Goal: Task Accomplishment & Management: Complete application form

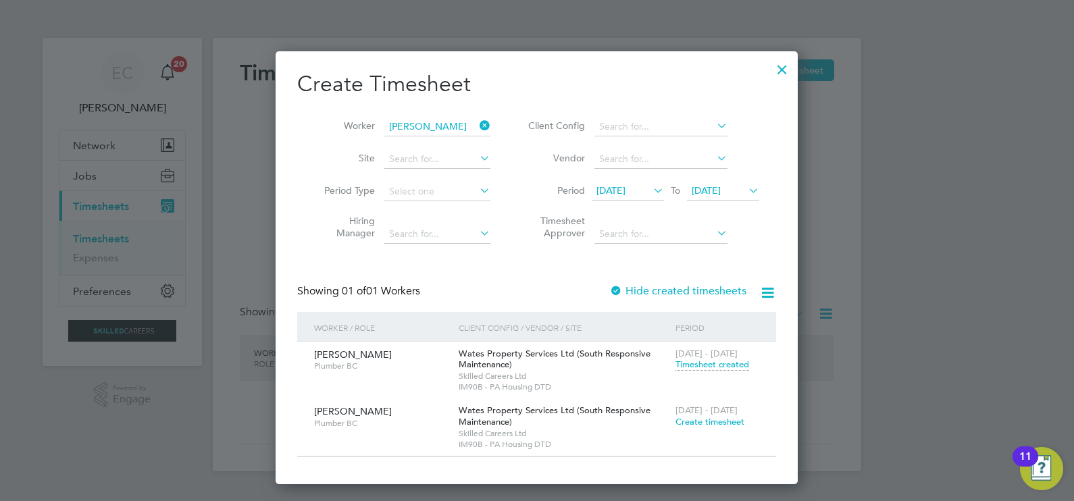
scroll to position [433, 523]
click at [785, 65] on div at bounding box center [782, 66] width 24 height 24
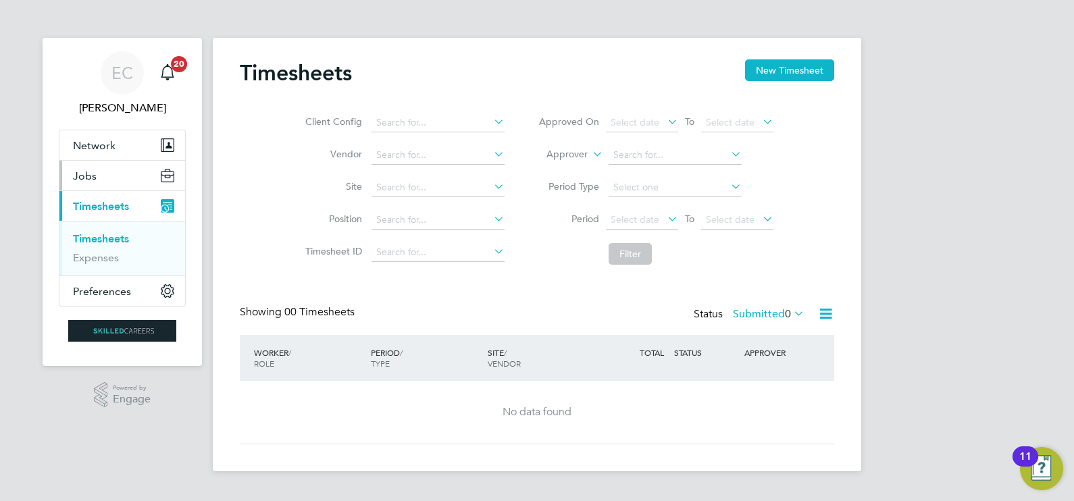
click at [104, 178] on button "Jobs" at bounding box center [122, 176] width 126 height 30
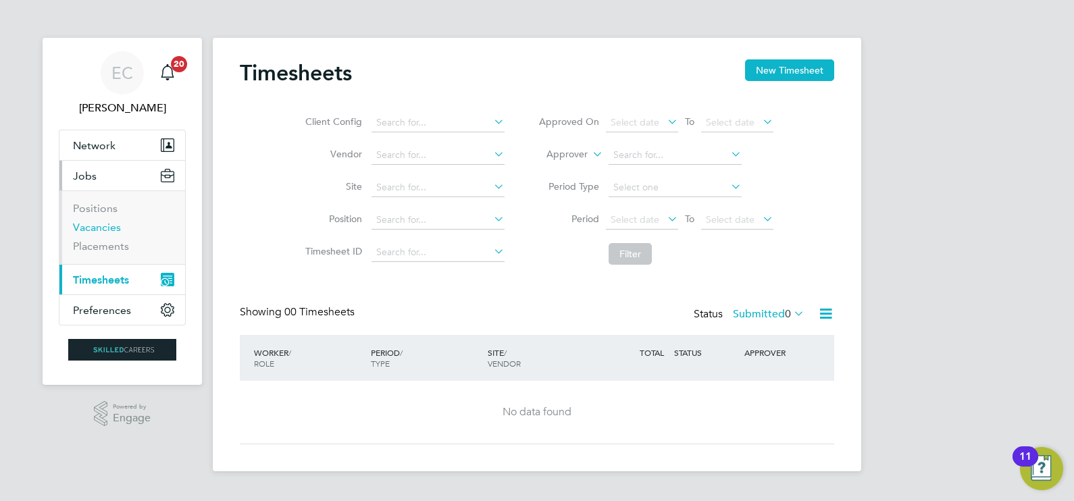
click at [104, 224] on link "Vacancies" at bounding box center [97, 227] width 48 height 13
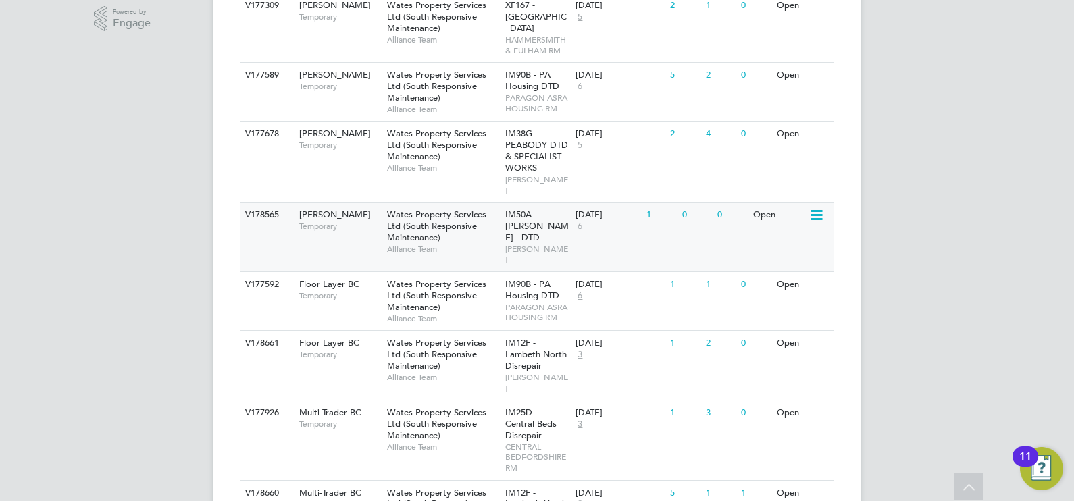
scroll to position [422, 0]
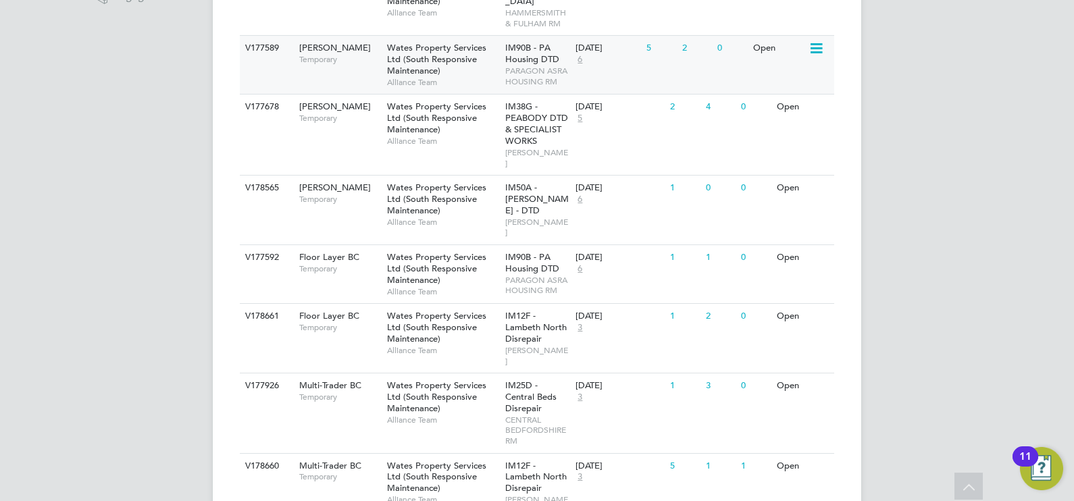
click at [517, 57] on span "IM90B - PA Housing DTD" at bounding box center [532, 53] width 54 height 23
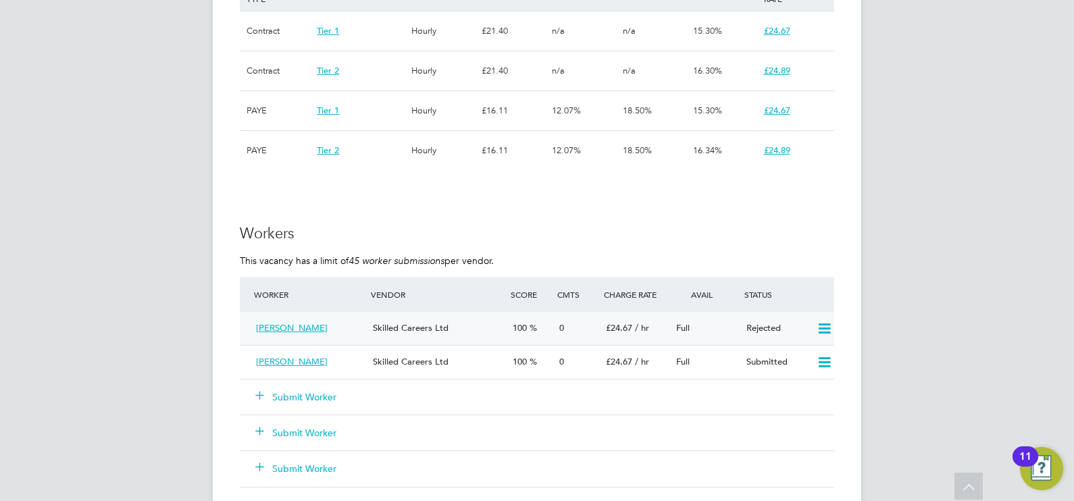
scroll to position [1097, 0]
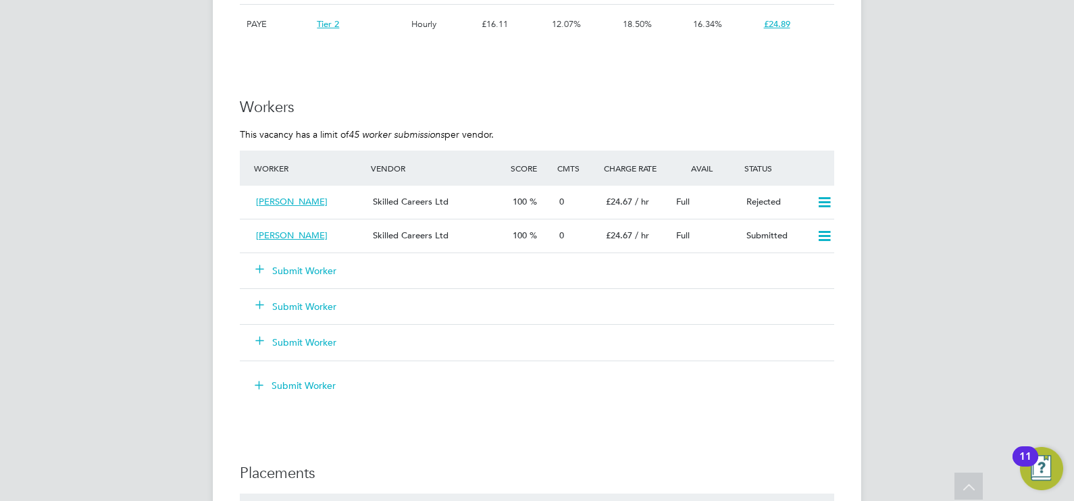
click at [324, 267] on button "Submit Worker" at bounding box center [296, 271] width 81 height 14
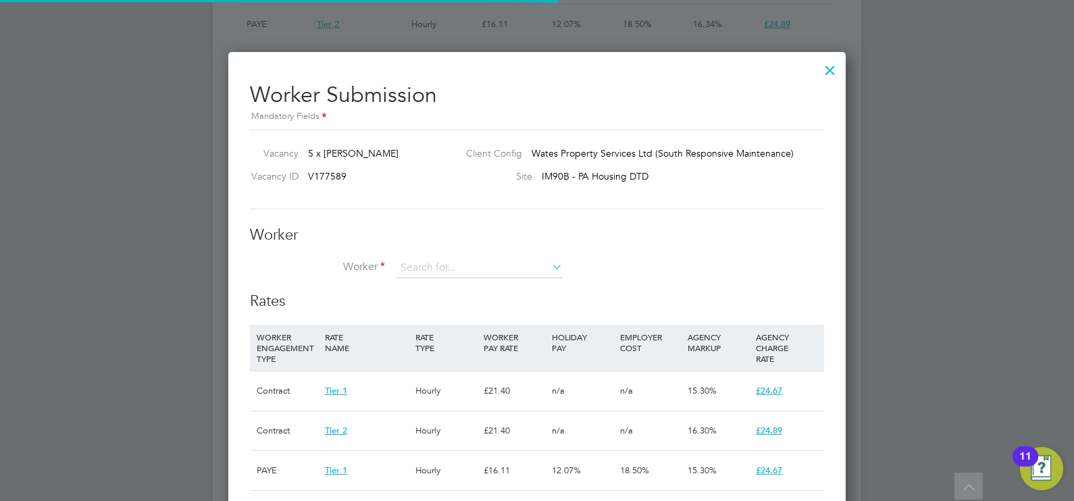
scroll to position [20, 351]
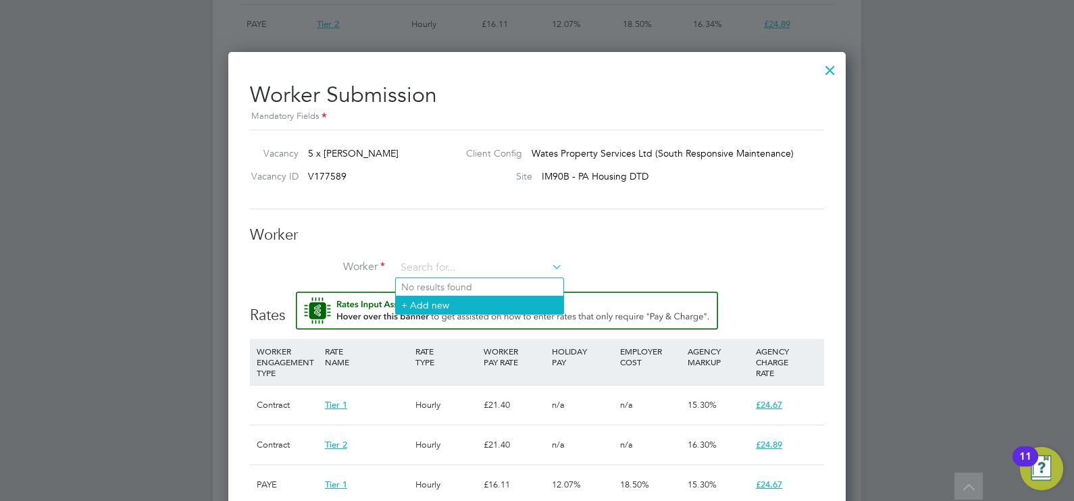
click at [421, 304] on li "+ Add new" at bounding box center [479, 305] width 167 height 18
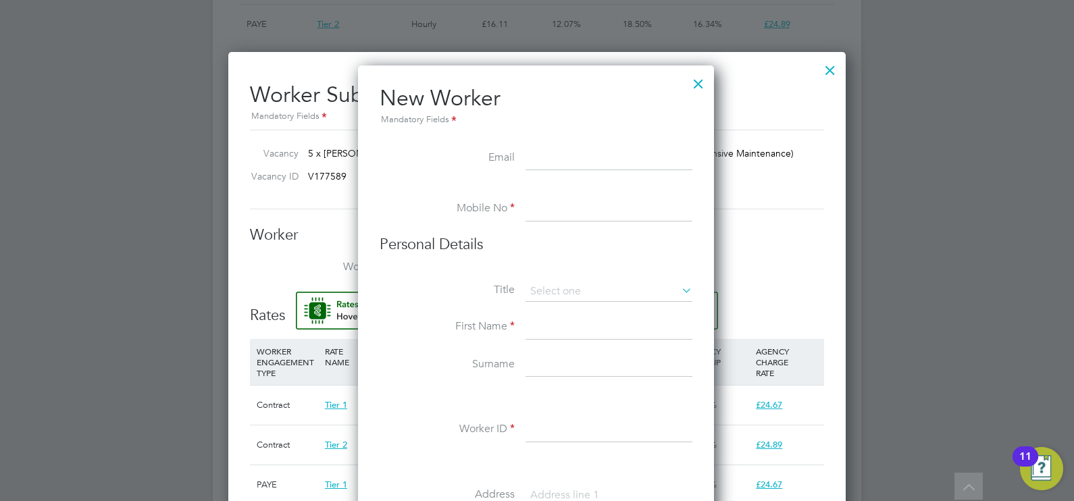
click at [544, 157] on input at bounding box center [608, 159] width 167 height 24
paste input "caydas@mail.com"
type input "caydas@mail.com"
drag, startPoint x: 572, startPoint y: 205, endPoint x: 573, endPoint y: 211, distance: 6.9
click at [573, 204] on input at bounding box center [608, 209] width 167 height 24
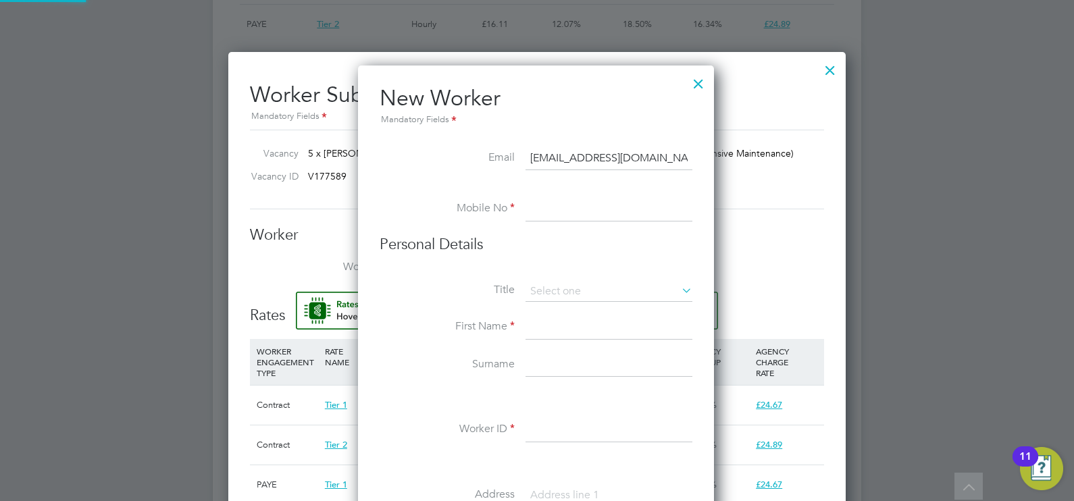
paste input "7493 545060"
type input "7493 545060"
click at [559, 293] on input at bounding box center [608, 292] width 167 height 20
drag, startPoint x: 559, startPoint y: 307, endPoint x: 552, endPoint y: 288, distance: 20.7
click at [558, 307] on li "Mr" at bounding box center [608, 310] width 167 height 18
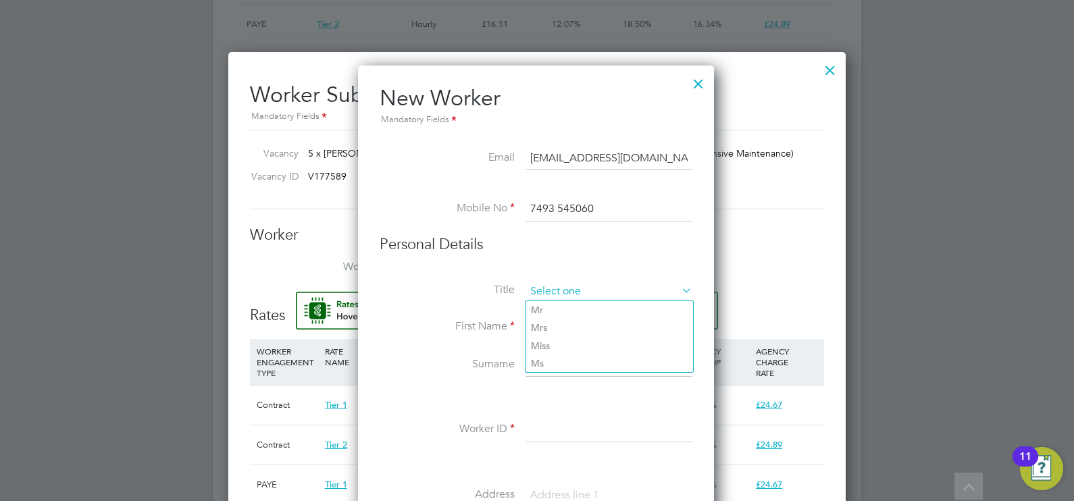
type input "Mr"
click at [529, 203] on input "7493 545060" at bounding box center [608, 209] width 167 height 24
type input "07493 545060"
click at [545, 333] on input at bounding box center [608, 327] width 167 height 24
type input "Walter"
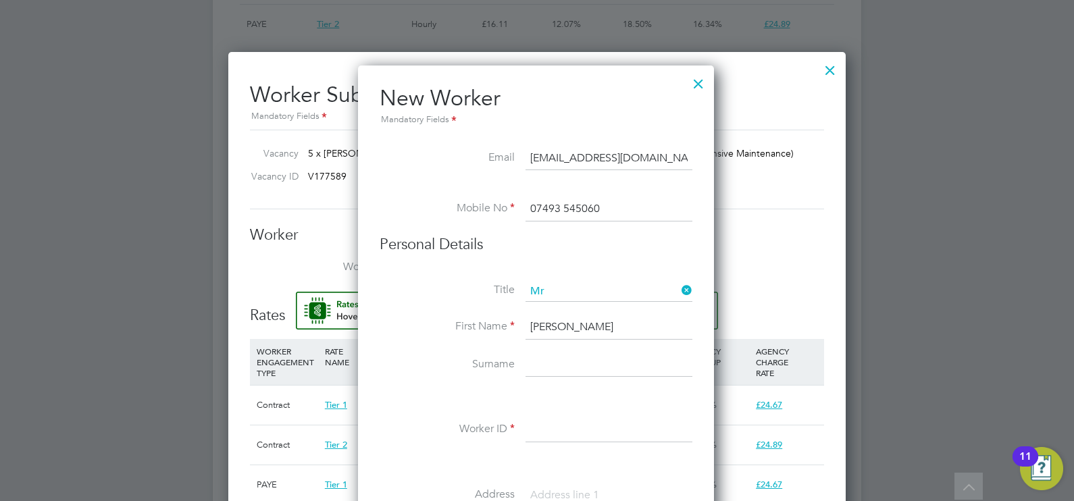
click at [561, 367] on input at bounding box center [608, 365] width 167 height 24
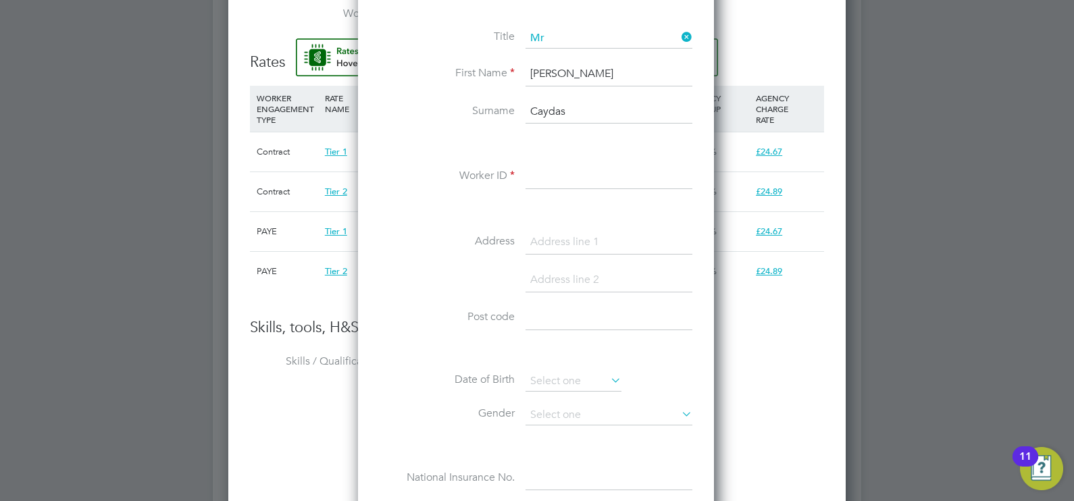
type input "Caydas"
click at [612, 182] on input at bounding box center [608, 177] width 167 height 24
paste input "491546"
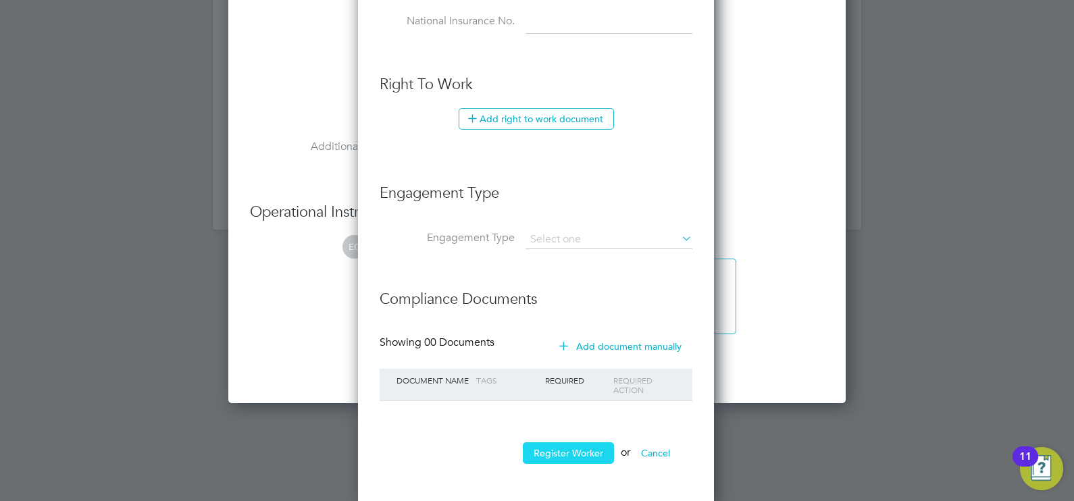
type input "491546"
click at [551, 448] on button "Register Worker" at bounding box center [568, 453] width 91 height 22
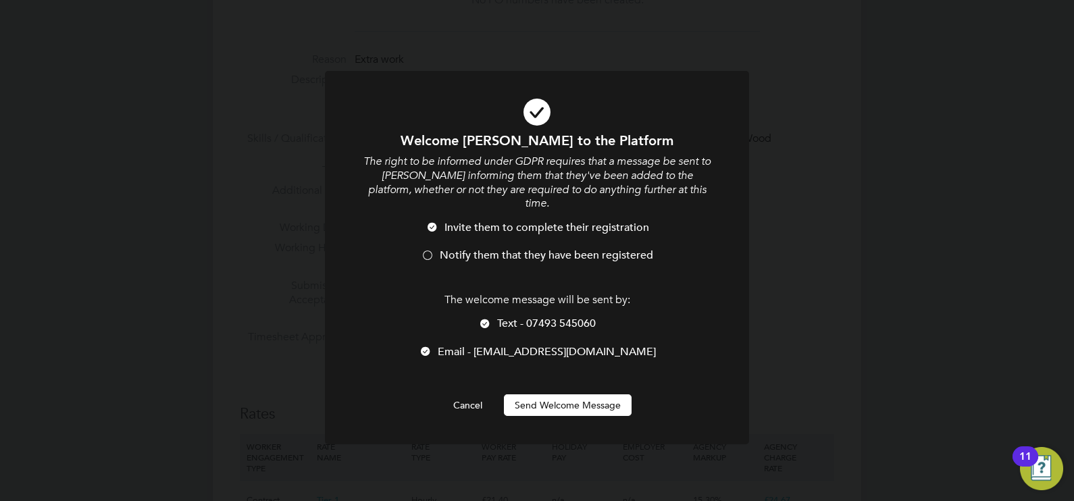
click at [502, 248] on span "Notify them that they have been registered" at bounding box center [546, 255] width 213 height 14
click at [562, 397] on button "Send Welcome Message" at bounding box center [568, 405] width 128 height 22
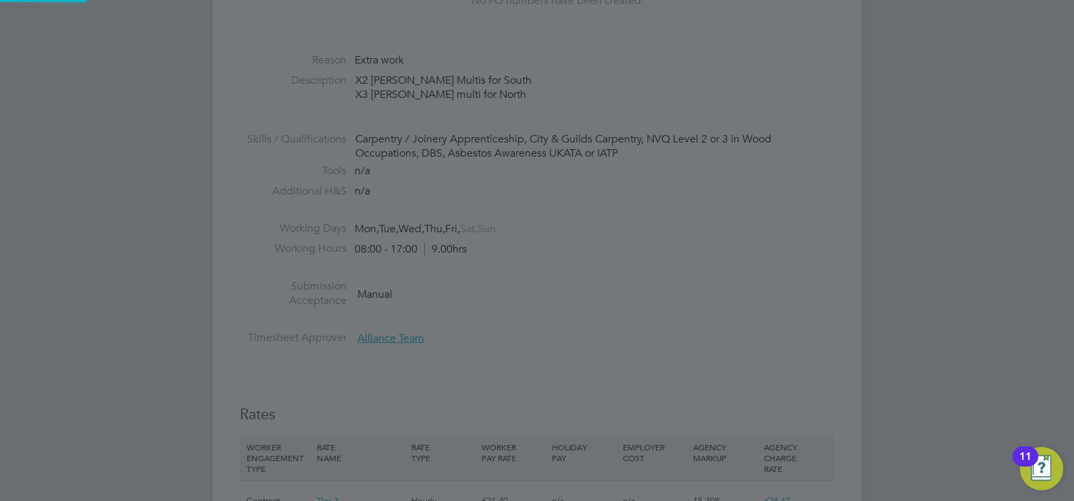
type input "Walter Caydas (491546)"
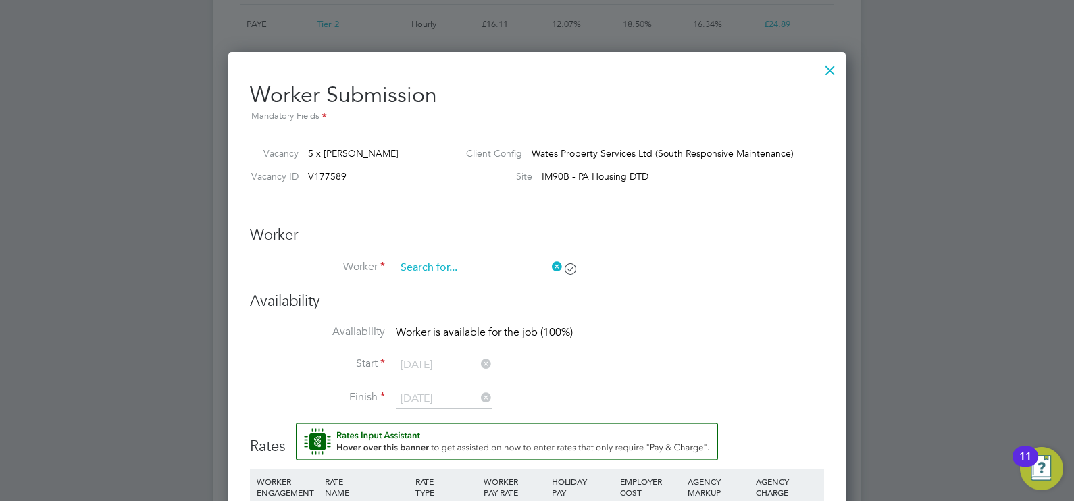
click at [493, 265] on input at bounding box center [479, 268] width 167 height 20
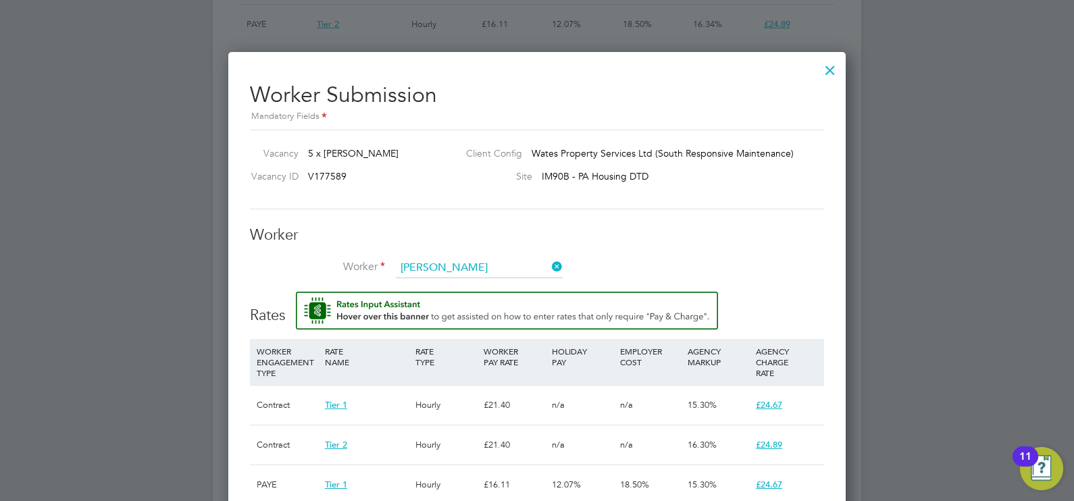
click at [498, 338] on li "Walter Caydas (491546)" at bounding box center [501, 341] width 211 height 18
type input "Walter Caydas (491546)"
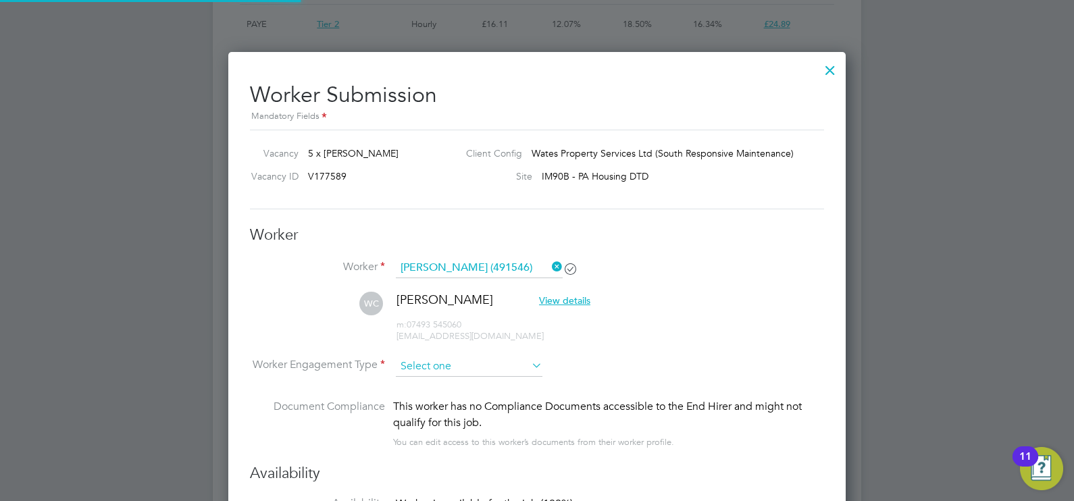
click at [454, 368] on input at bounding box center [469, 367] width 147 height 20
click at [444, 384] on li "Contract" at bounding box center [469, 384] width 147 height 18
type input "Contract"
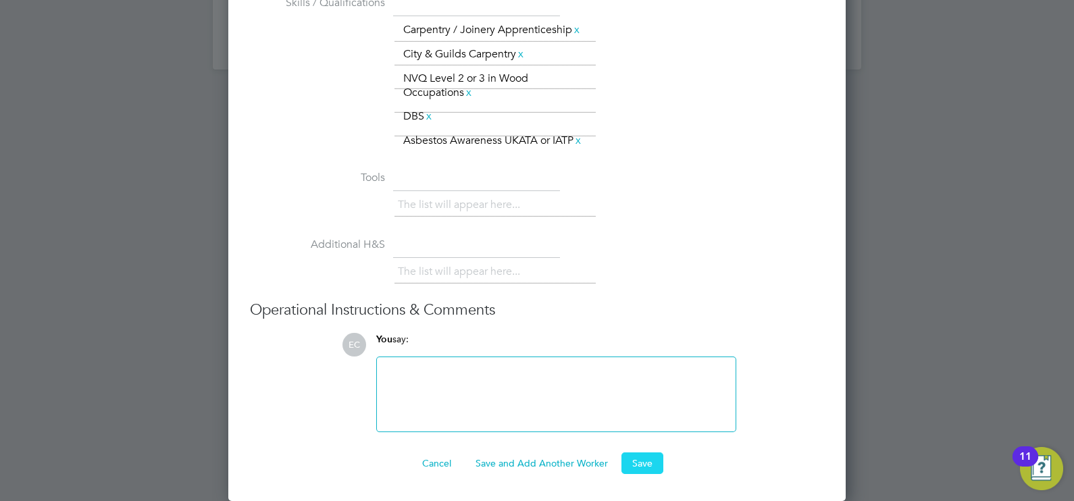
click at [639, 458] on button "Save" at bounding box center [642, 463] width 42 height 22
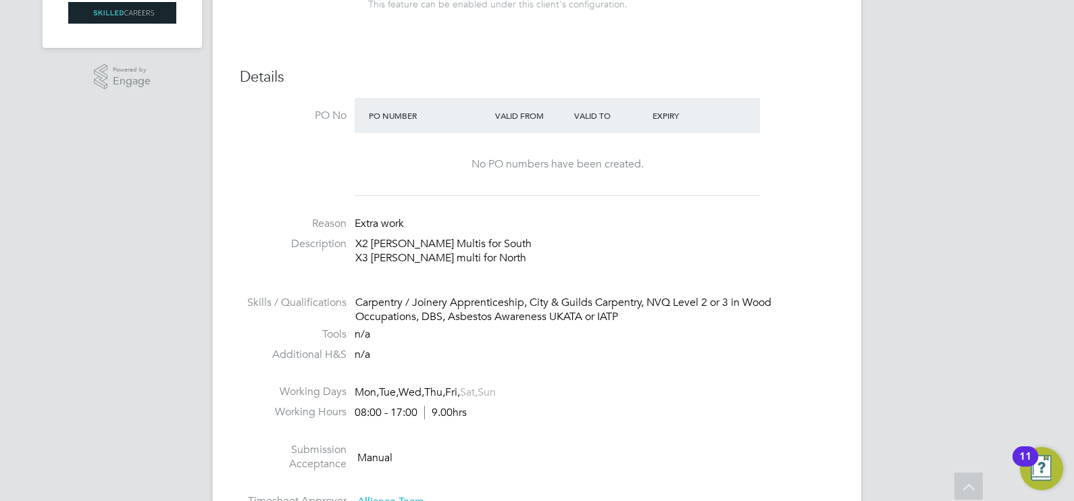
scroll to position [0, 0]
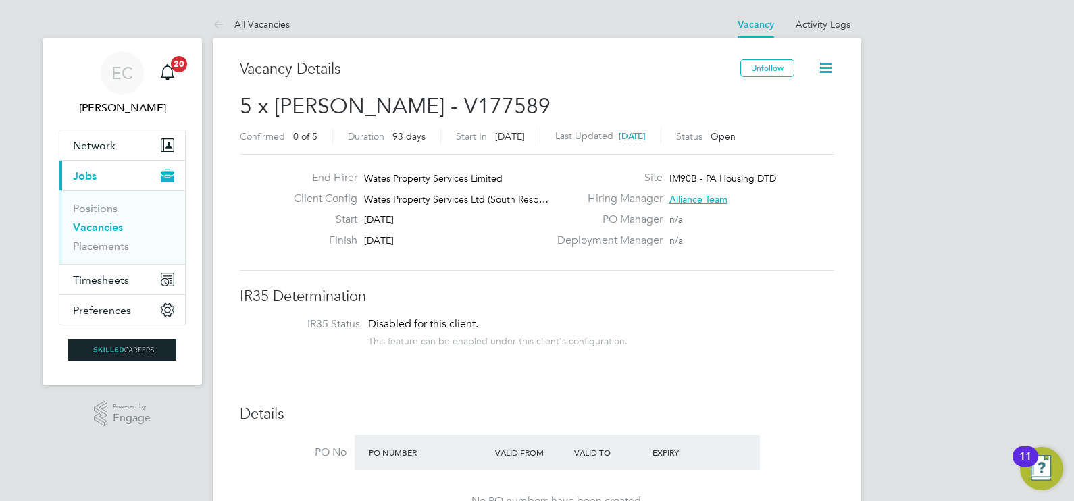
click at [103, 228] on link "Vacancies" at bounding box center [98, 227] width 50 height 13
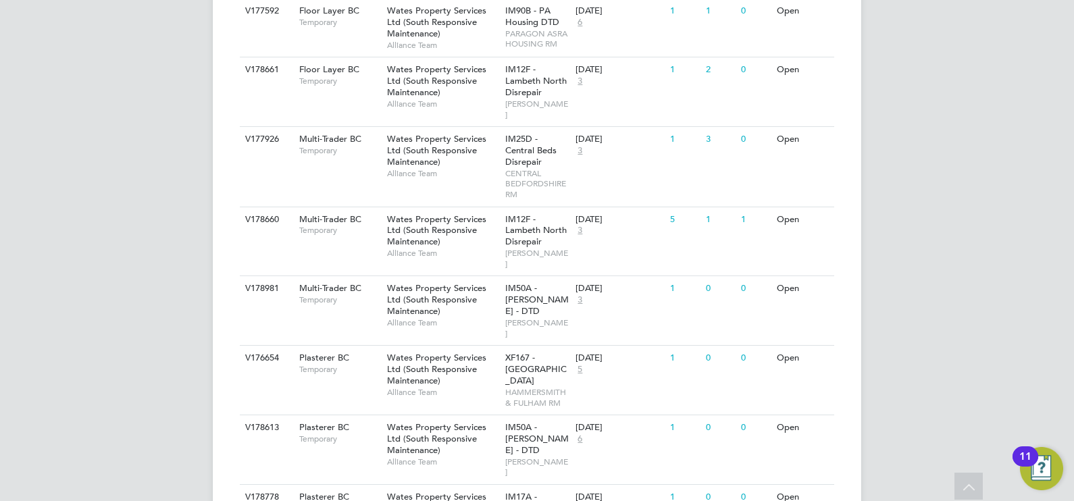
scroll to position [610, 0]
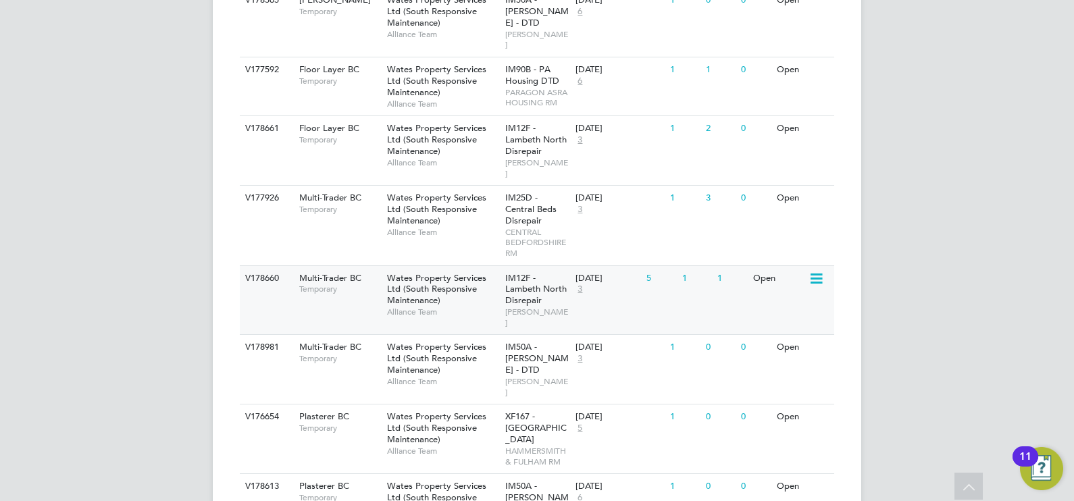
click at [560, 266] on div "IM12F - Lambeth North Disrepair LAMBETH RM" at bounding box center [537, 300] width 71 height 69
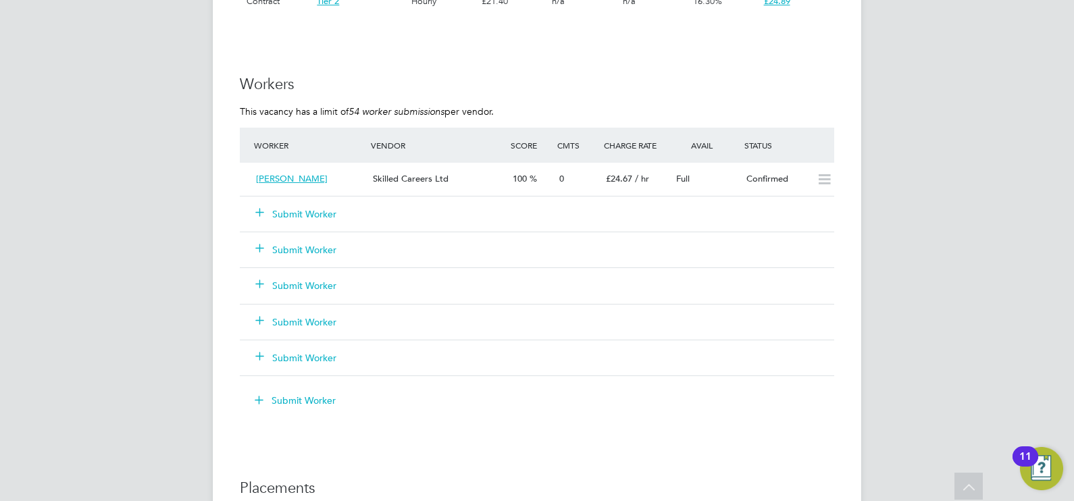
scroll to position [1189, 0]
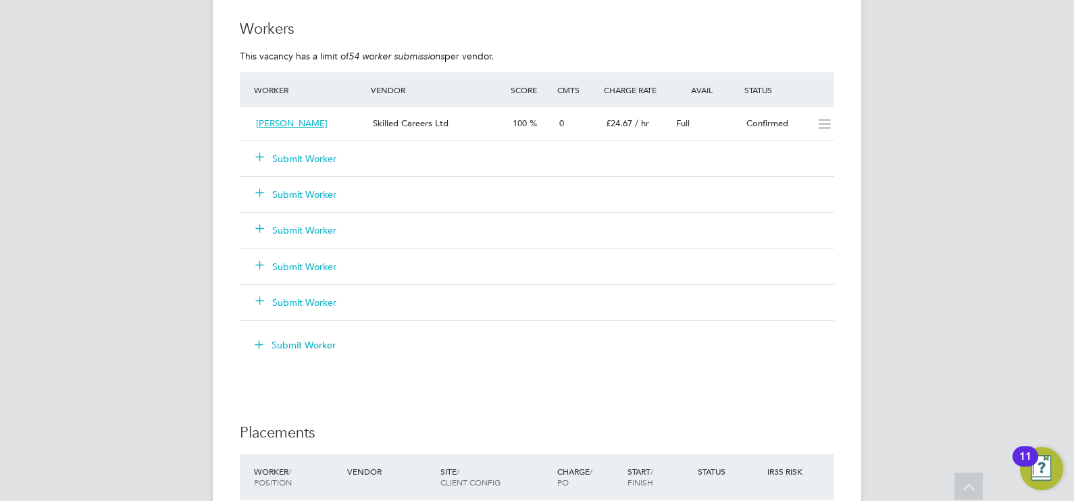
drag, startPoint x: 311, startPoint y: 157, endPoint x: 338, endPoint y: 178, distance: 34.7
click at [311, 157] on button "Submit Worker" at bounding box center [296, 159] width 81 height 14
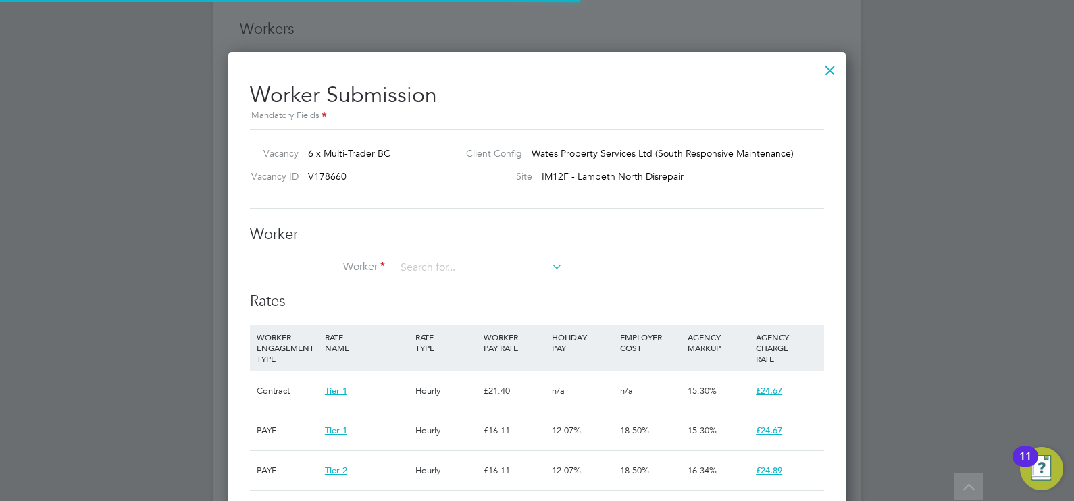
scroll to position [20, 351]
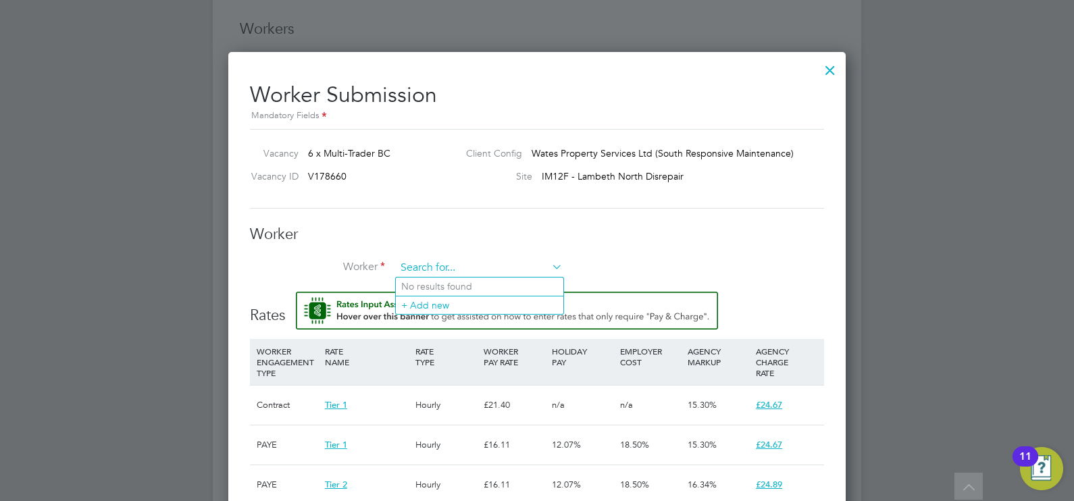
type input "w"
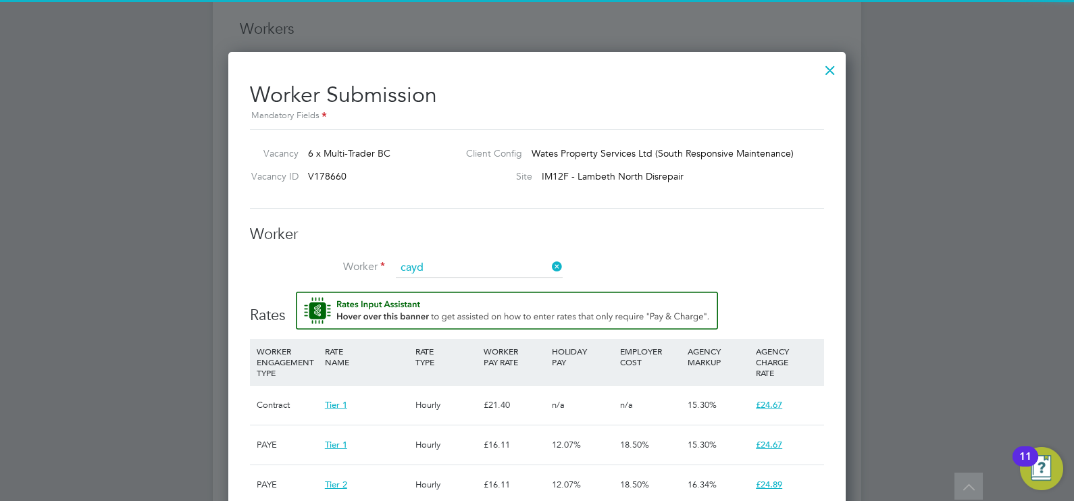
click at [479, 289] on b "Cayd" at bounding box center [490, 286] width 23 height 11
type input "Walter Caydas (491546)"
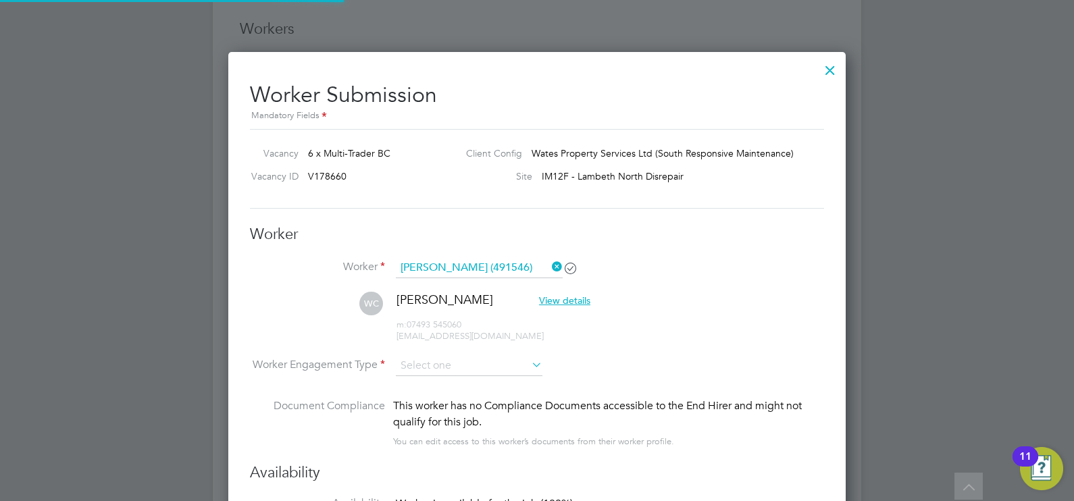
scroll to position [1355, 617]
click at [447, 369] on input at bounding box center [469, 366] width 147 height 20
click at [441, 379] on li "Contract" at bounding box center [469, 384] width 147 height 18
type input "Contract"
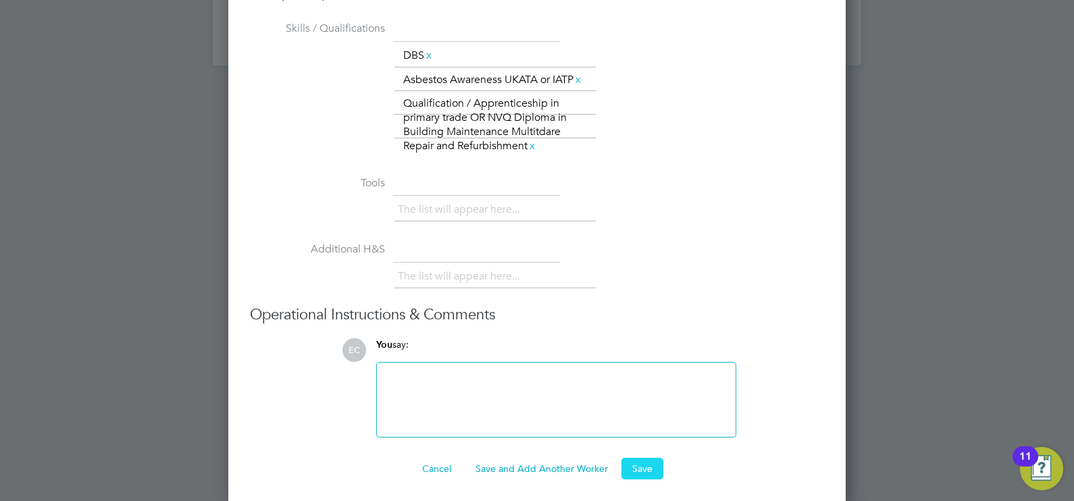
click at [641, 477] on button "Save" at bounding box center [642, 469] width 42 height 22
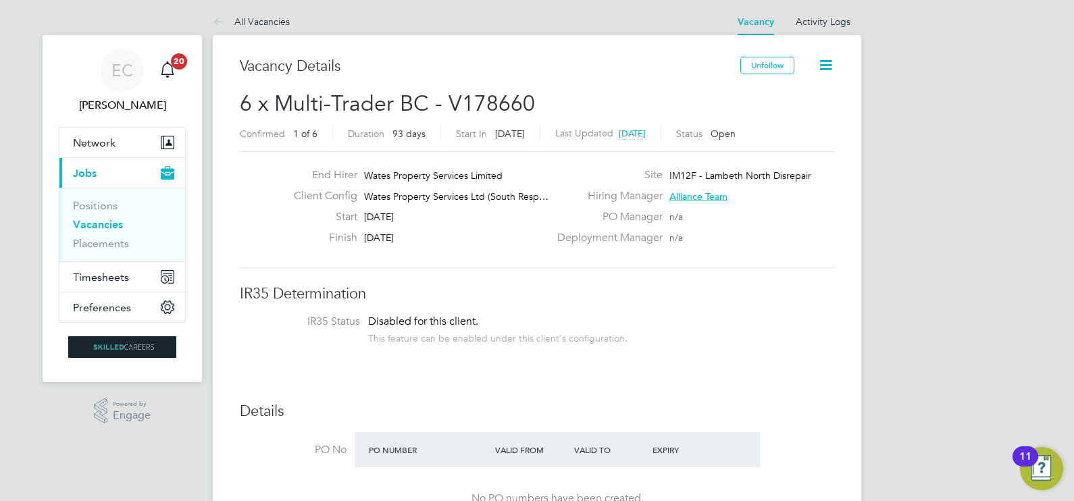
scroll to position [0, 0]
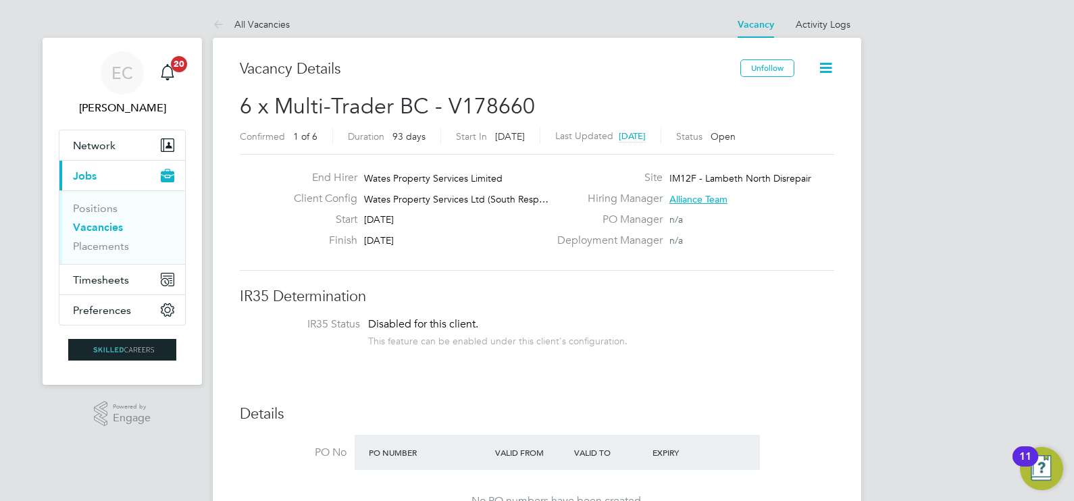
click at [503, 109] on span "6 x Multi-Trader BC - V178660" at bounding box center [387, 106] width 295 height 26
copy span "V178660"
click at [103, 225] on link "Vacancies" at bounding box center [98, 227] width 50 height 13
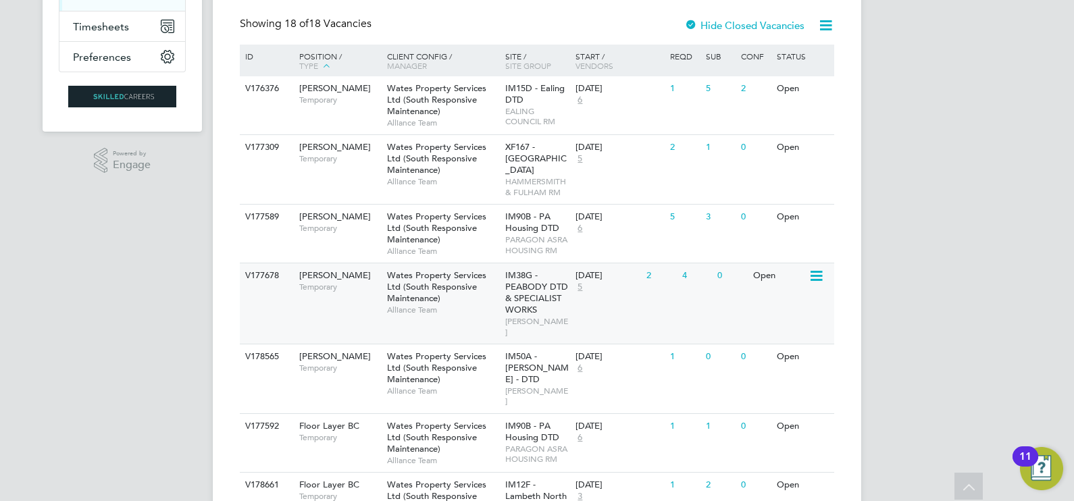
scroll to position [337, 0]
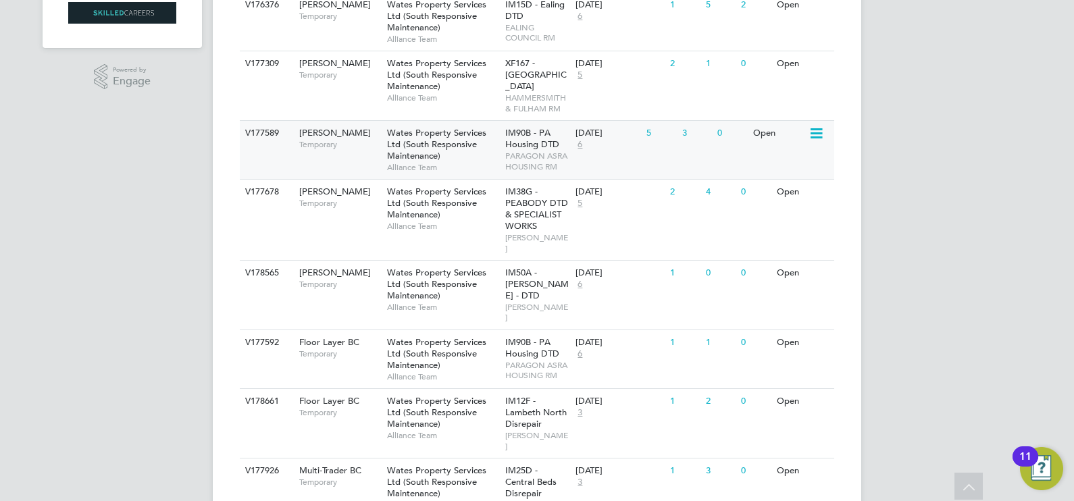
click at [598, 159] on div "V177589 Carpenter BC Temporary Wates Property Services Ltd (South Responsive Ma…" at bounding box center [537, 149] width 594 height 59
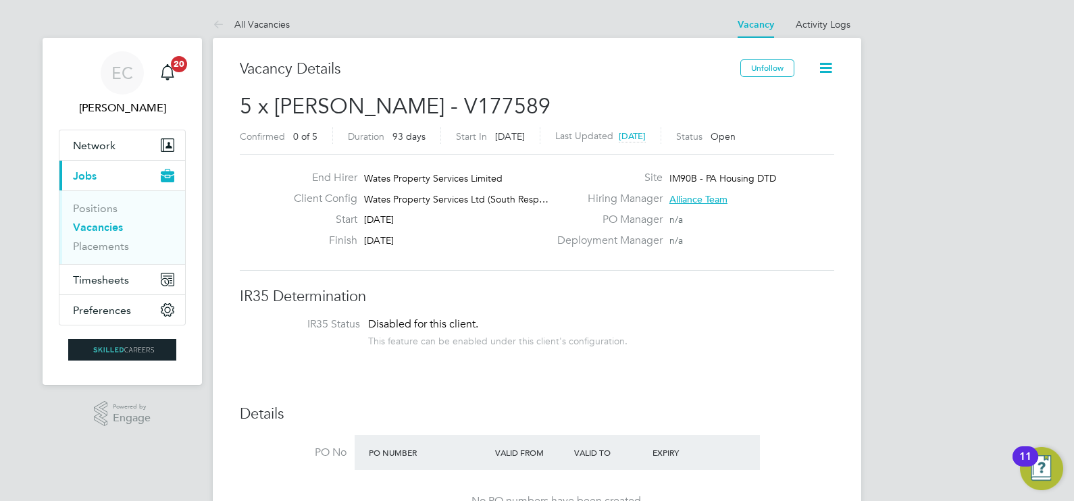
click at [478, 104] on span "5 x Carpenter BC - V177589" at bounding box center [395, 106] width 311 height 26
copy span "V177589"
click at [115, 225] on link "Vacancies" at bounding box center [98, 227] width 50 height 13
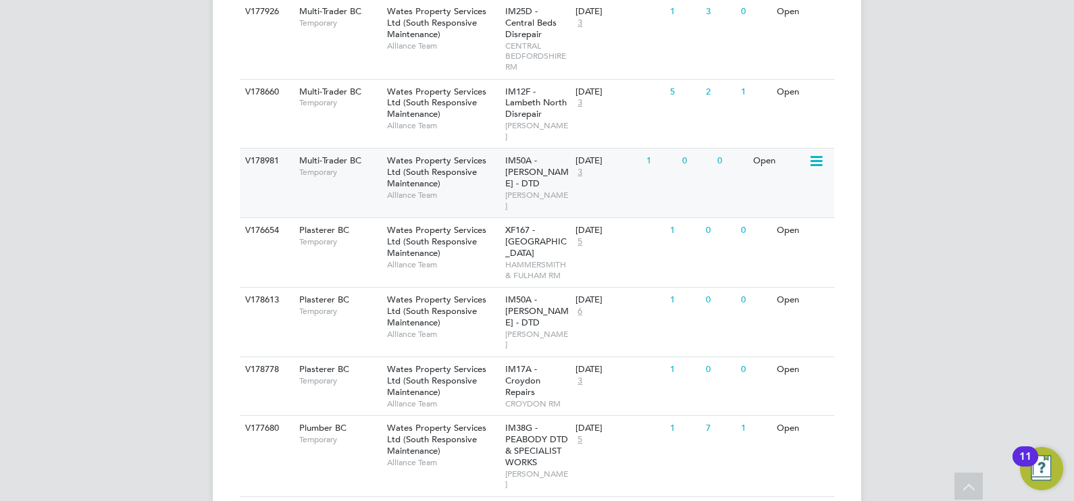
scroll to position [760, 0]
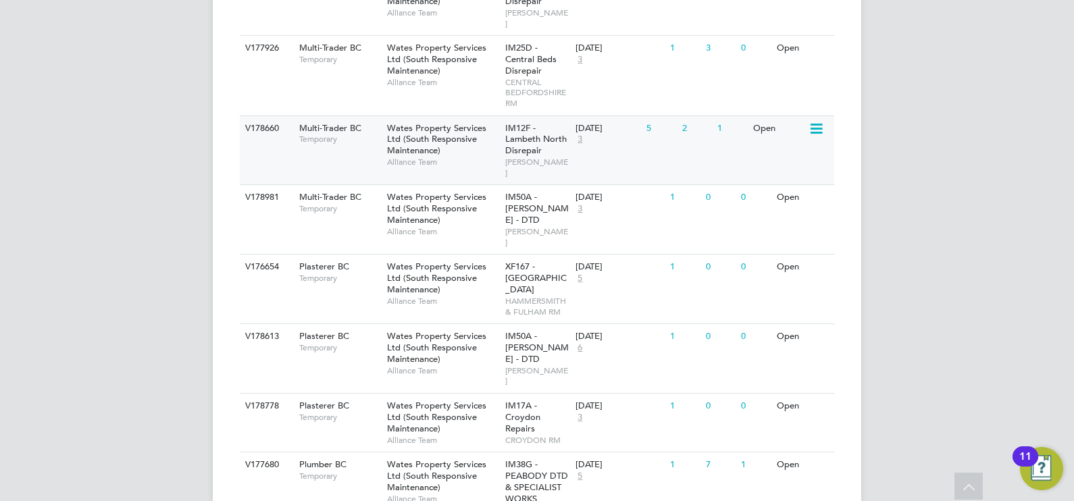
click at [423, 122] on span "Wates Property Services Ltd (South Responsive Maintenance)" at bounding box center [436, 139] width 99 height 34
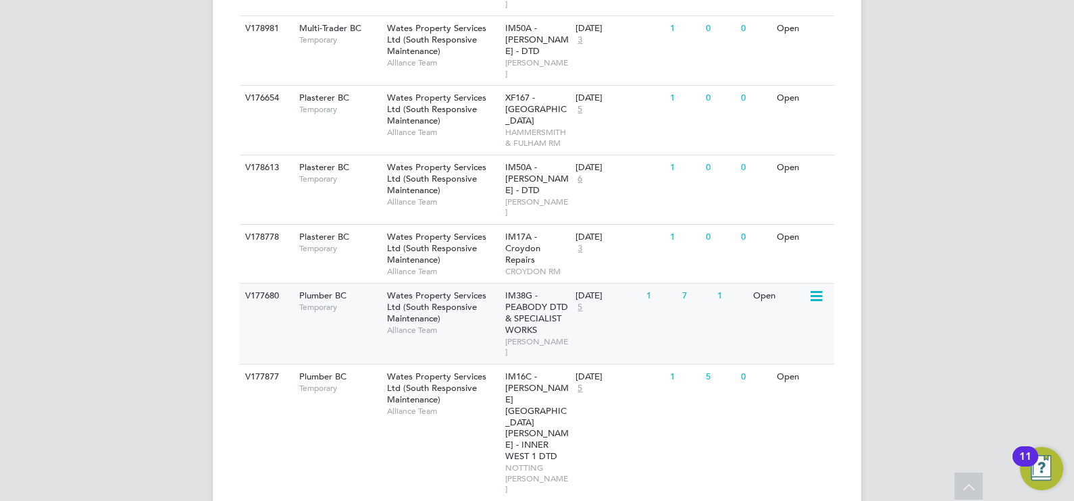
click at [475, 325] on span "Alliance Team" at bounding box center [442, 330] width 111 height 11
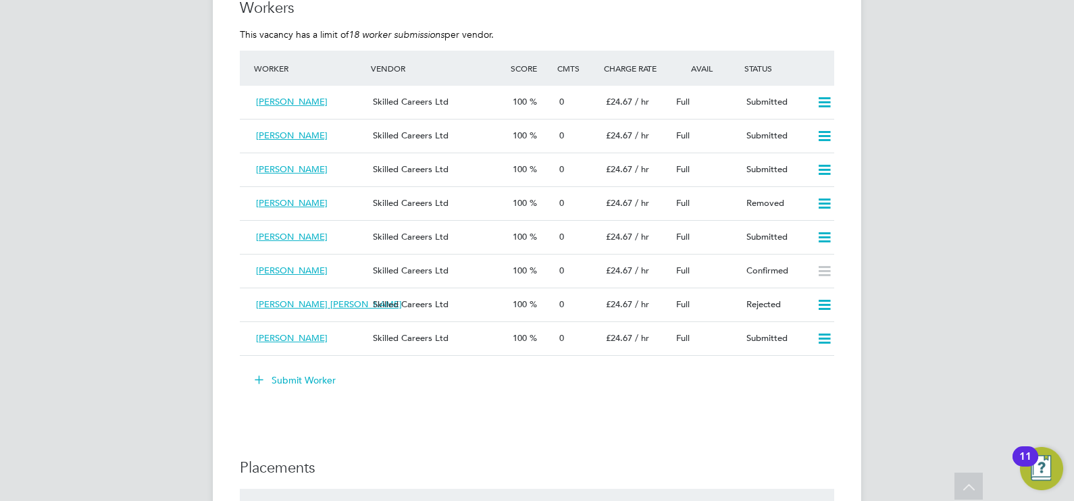
click at [311, 376] on button "Submit Worker" at bounding box center [295, 380] width 101 height 22
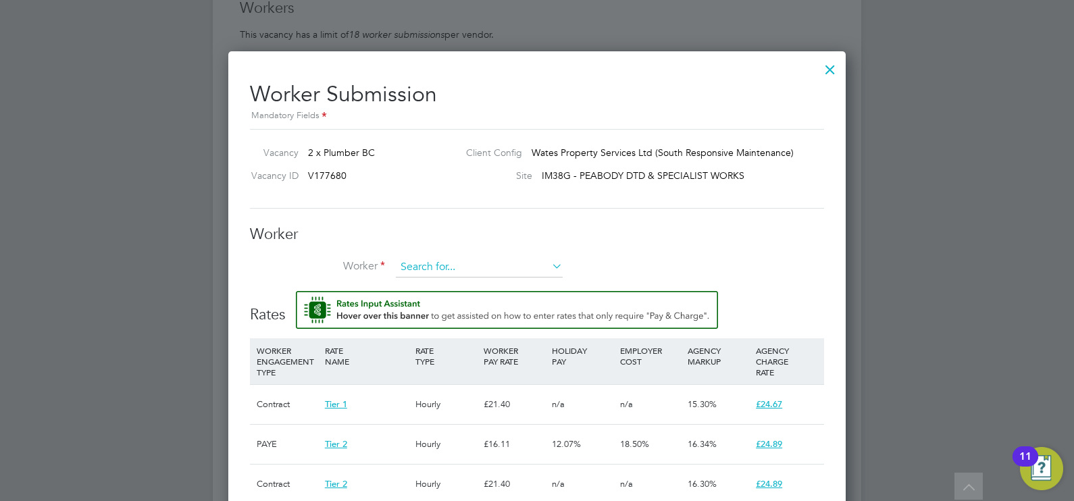
click at [452, 265] on input at bounding box center [479, 267] width 167 height 20
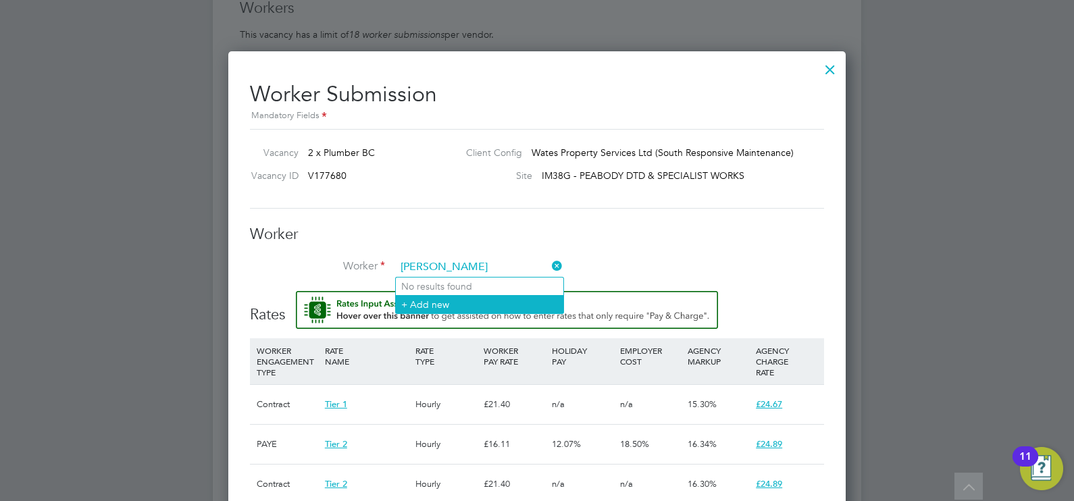
type input "[PERSON_NAME]"
click at [461, 300] on li "+ Add new" at bounding box center [479, 304] width 167 height 18
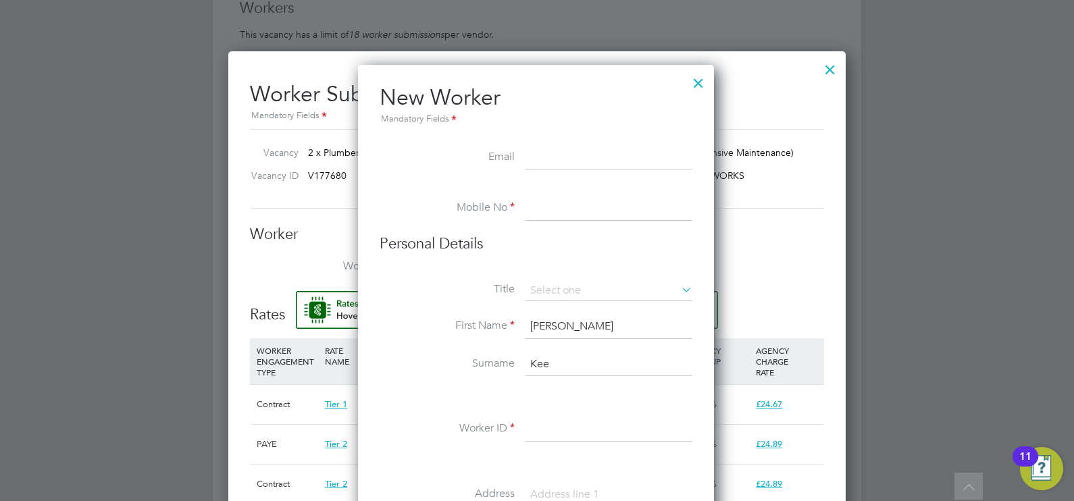
click at [538, 157] on input at bounding box center [608, 158] width 167 height 24
paste input "[EMAIL_ADDRESS][DOMAIN_NAME]"
type input "[EMAIL_ADDRESS][DOMAIN_NAME]"
click at [695, 85] on div at bounding box center [698, 80] width 24 height 24
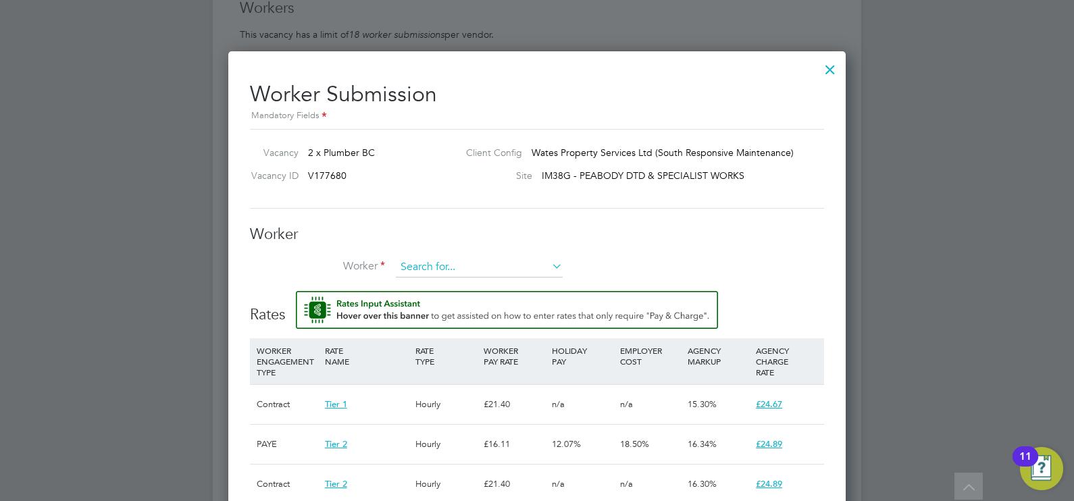
click at [461, 264] on input at bounding box center [479, 267] width 167 height 20
click at [443, 300] on li "+ Add new" at bounding box center [479, 304] width 167 height 18
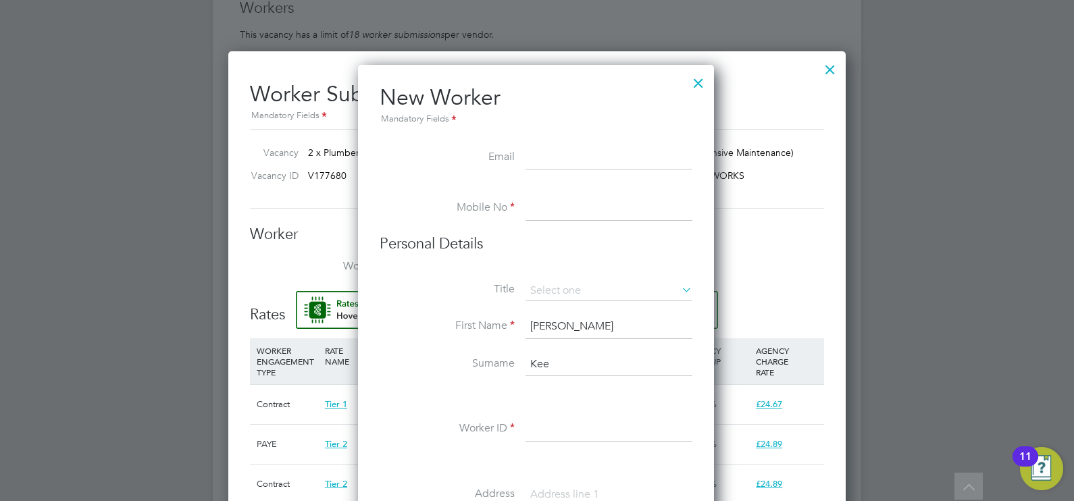
paste input "[EMAIL_ADDRESS][DOMAIN_NAME]"
type input "[EMAIL_ADDRESS][DOMAIN_NAME]"
click at [526, 210] on input at bounding box center [608, 208] width 167 height 24
drag, startPoint x: 579, startPoint y: 210, endPoint x: 586, endPoint y: 203, distance: 10.0
click at [581, 210] on input at bounding box center [608, 208] width 167 height 24
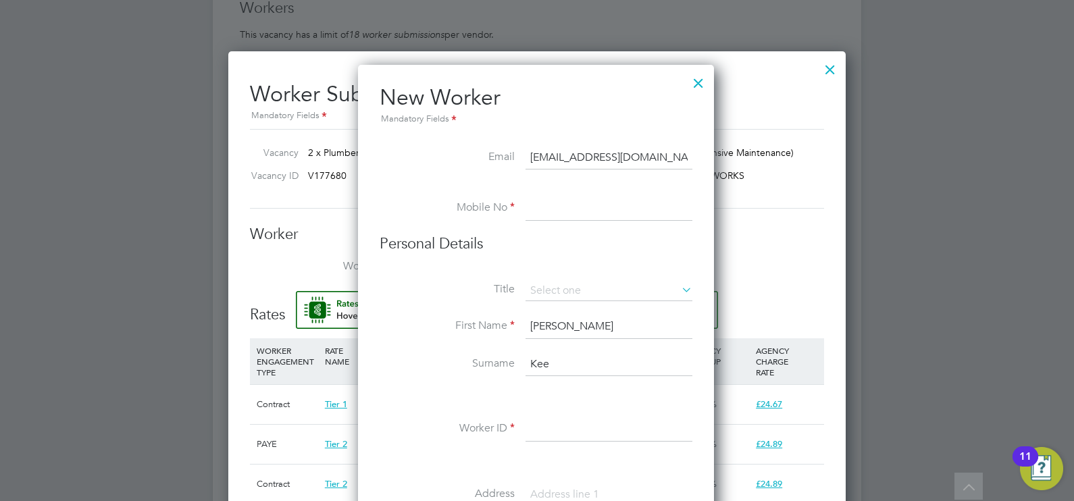
paste input "07542837864"
type input "07542837864"
click at [552, 284] on input at bounding box center [608, 291] width 167 height 20
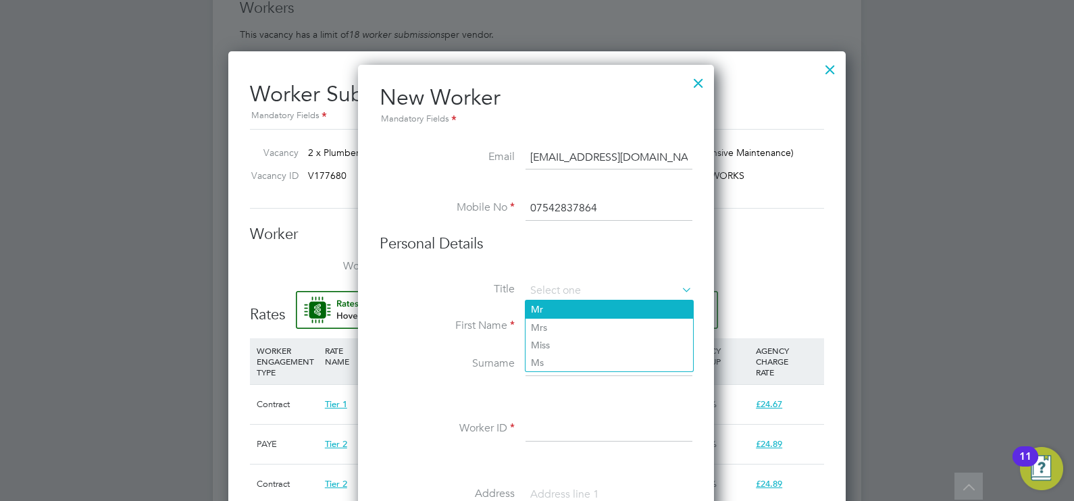
click at [552, 307] on li "Mr" at bounding box center [608, 309] width 167 height 18
type input "Mr"
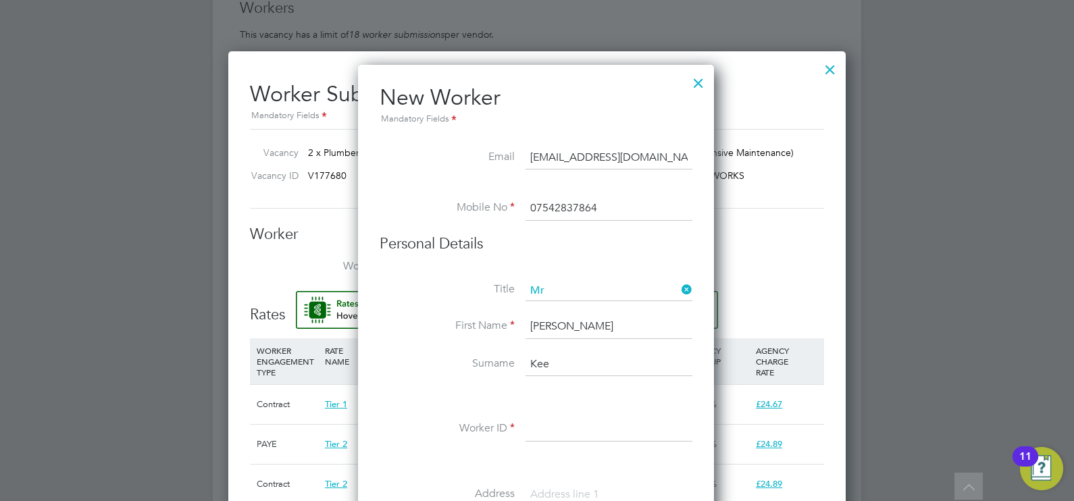
click at [560, 361] on input "Kee" at bounding box center [608, 364] width 167 height 24
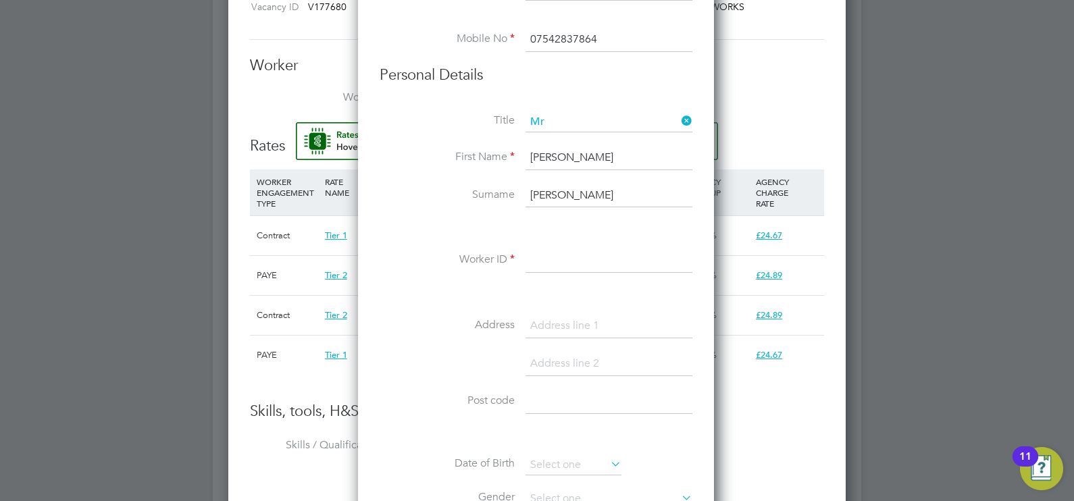
type input "Keegan"
click at [545, 265] on input at bounding box center [608, 260] width 167 height 24
paste input "505321"
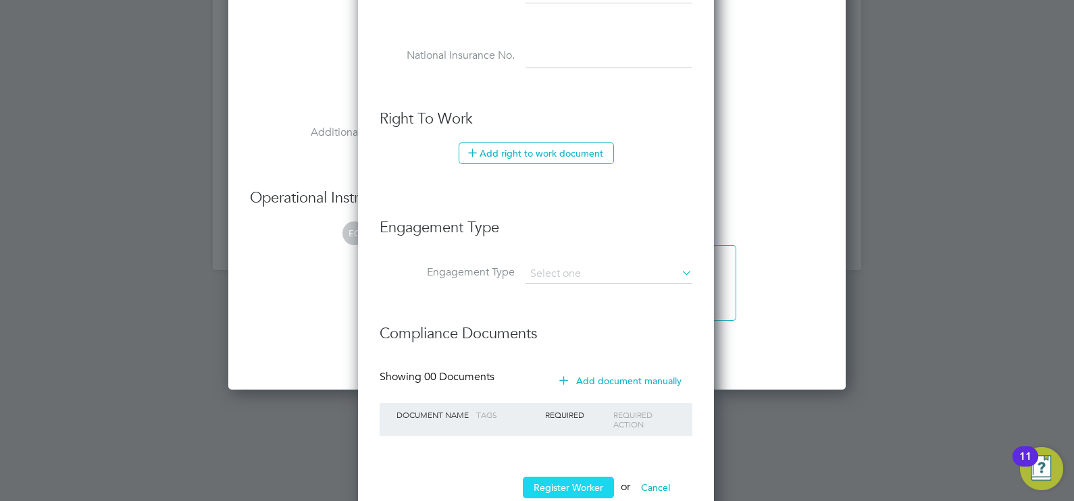
type input "505321"
click at [571, 479] on button "Register Worker" at bounding box center [568, 488] width 91 height 22
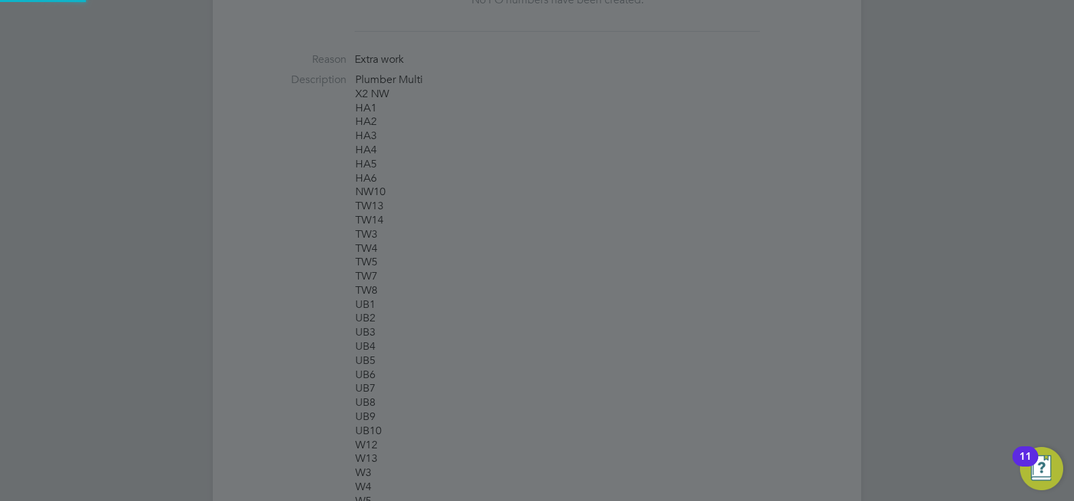
scroll to position [0, 0]
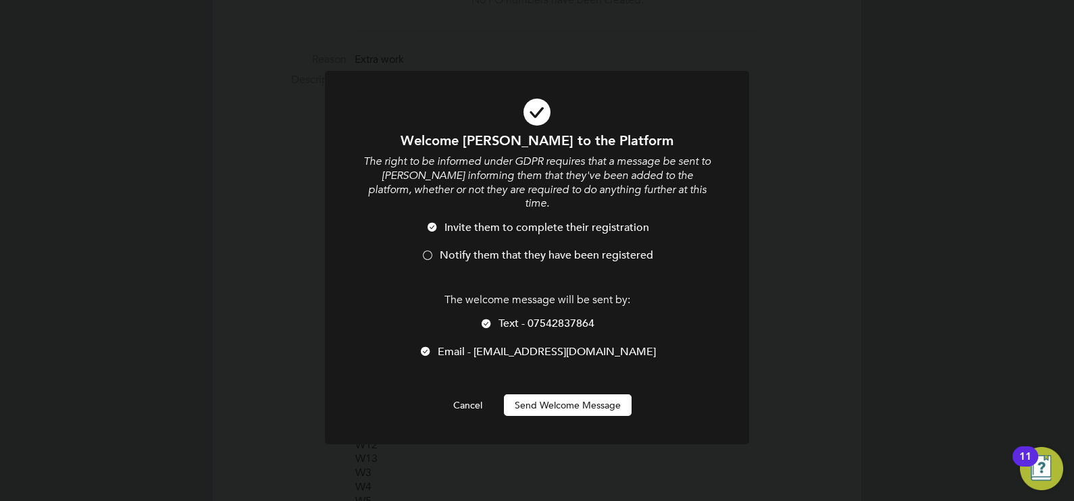
click at [510, 248] on span "Notify them that they have been registered" at bounding box center [546, 255] width 213 height 14
click at [577, 378] on div "Welcome Kevin to the Platform The right to be informed under GDPR requires that…" at bounding box center [536, 274] width 351 height 284
click at [583, 394] on button "Send Welcome Message" at bounding box center [568, 405] width 128 height 22
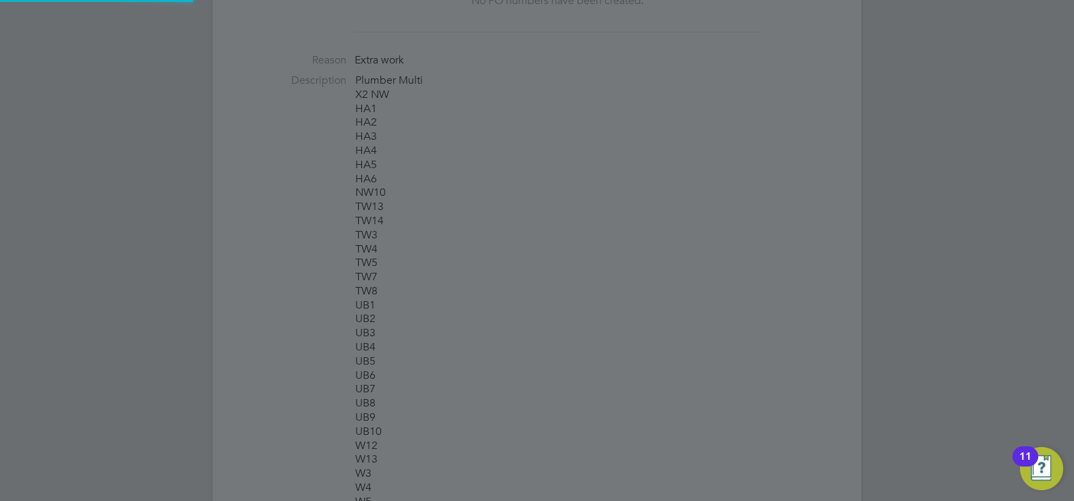
scroll to position [1146, 358]
type input "[PERSON_NAME] (505321)"
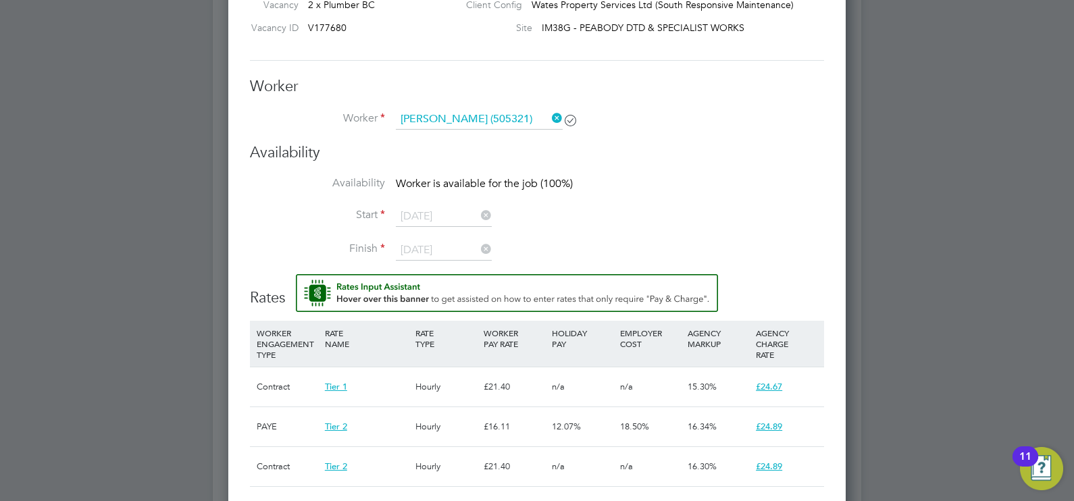
scroll to position [1773, 0]
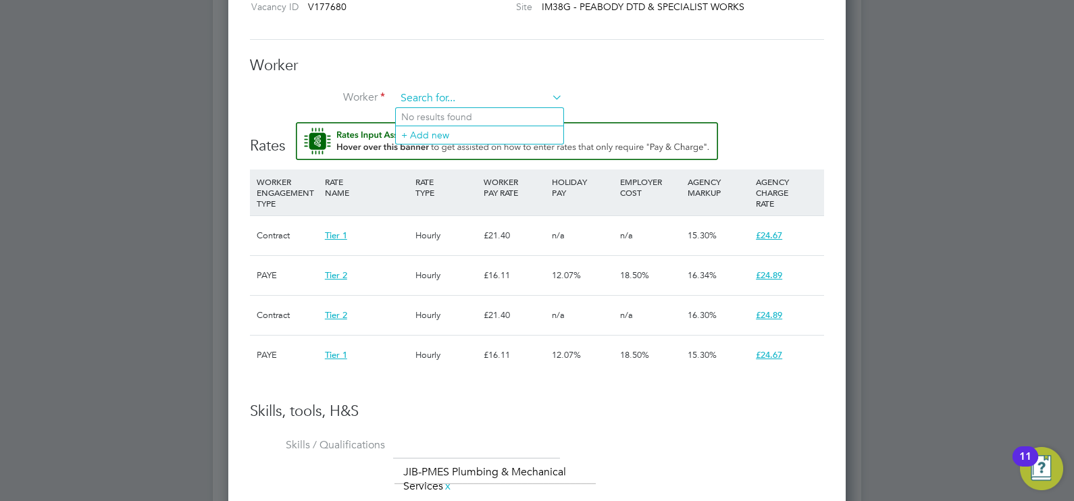
click at [486, 96] on input at bounding box center [479, 98] width 167 height 20
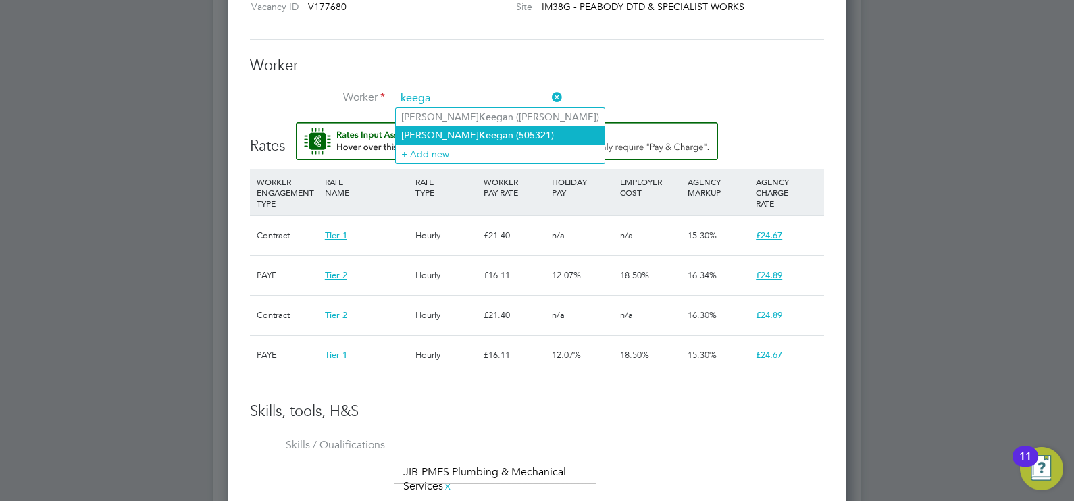
click at [470, 133] on li "Kevin Keega n (505321)" at bounding box center [500, 135] width 209 height 18
type input "[PERSON_NAME] (505321)"
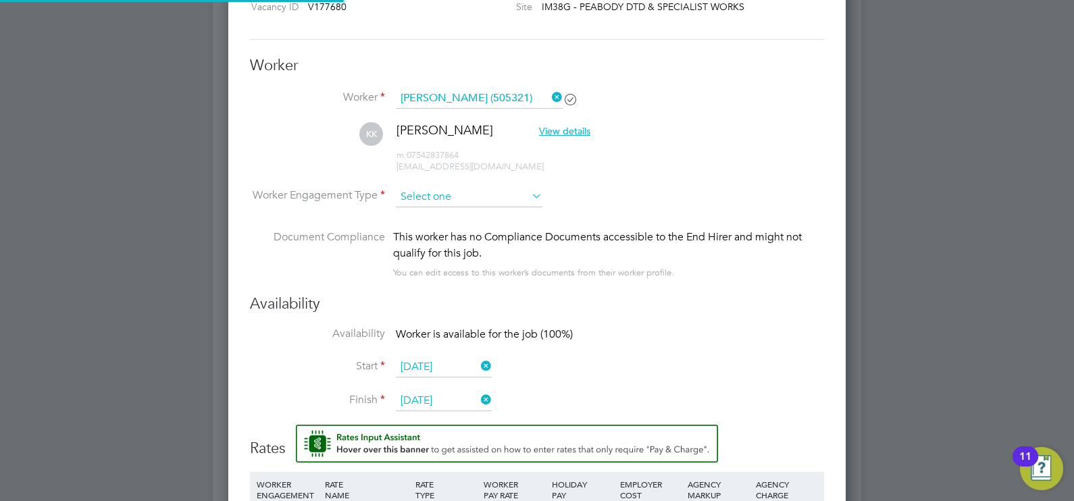
scroll to position [1326, 617]
click at [452, 192] on input at bounding box center [469, 197] width 147 height 20
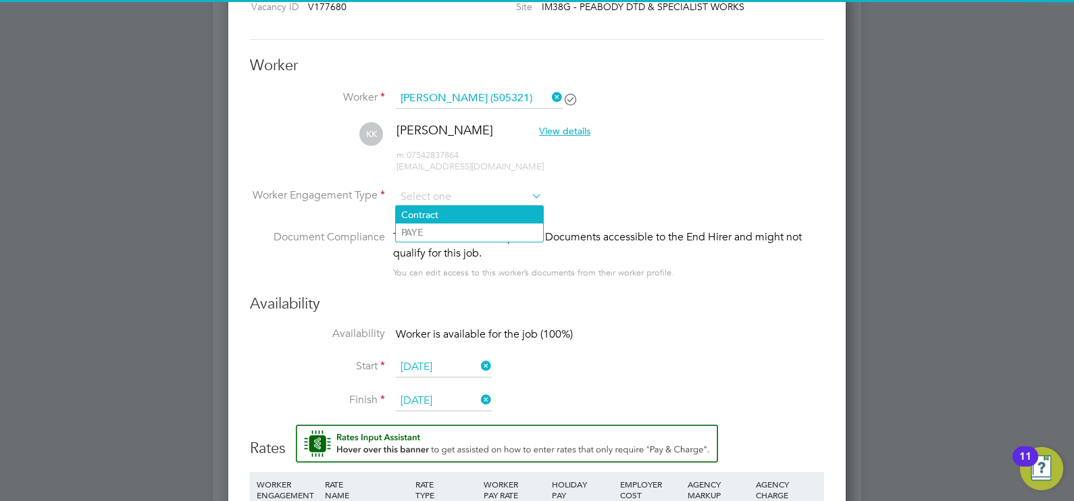
click at [441, 210] on li "Contract" at bounding box center [469, 215] width 147 height 18
type input "Contract"
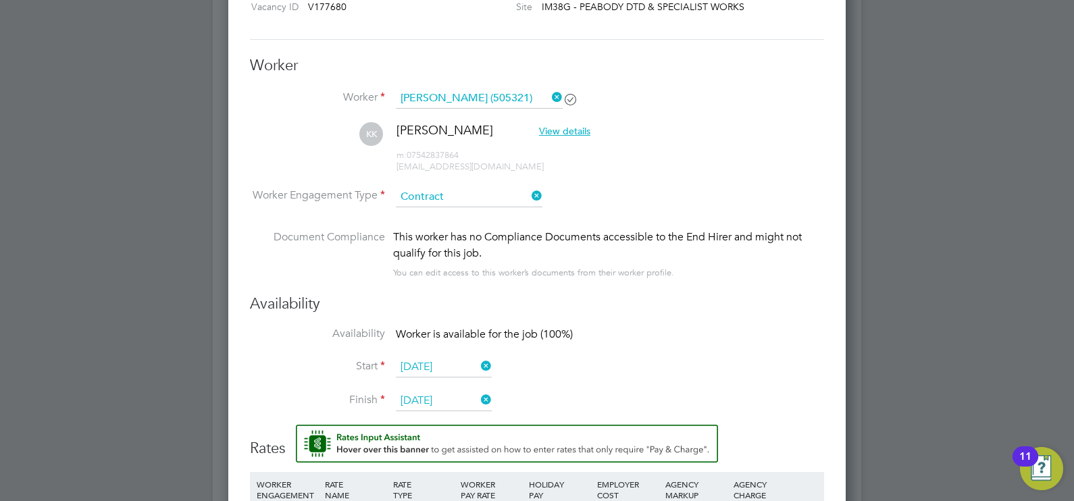
scroll to position [40, 68]
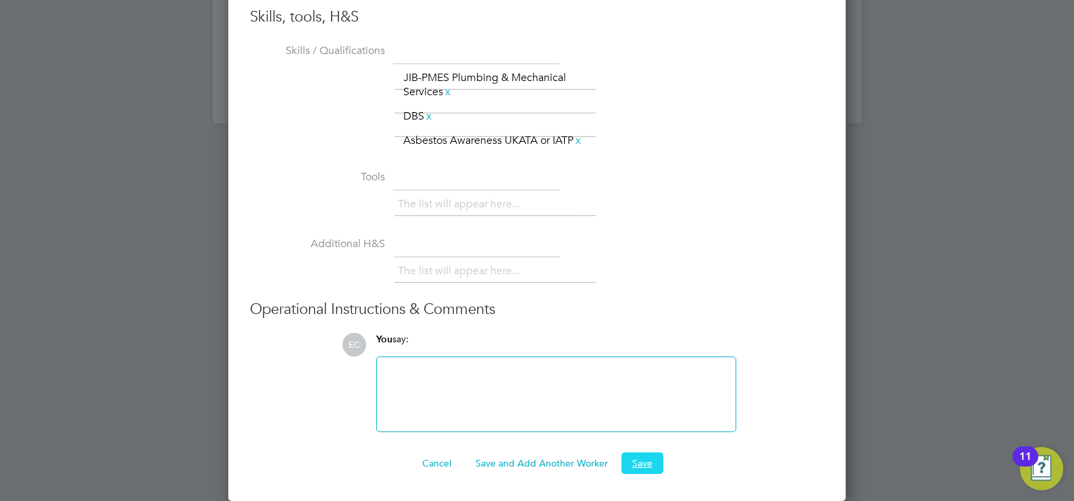
click at [637, 458] on button "Save" at bounding box center [642, 463] width 42 height 22
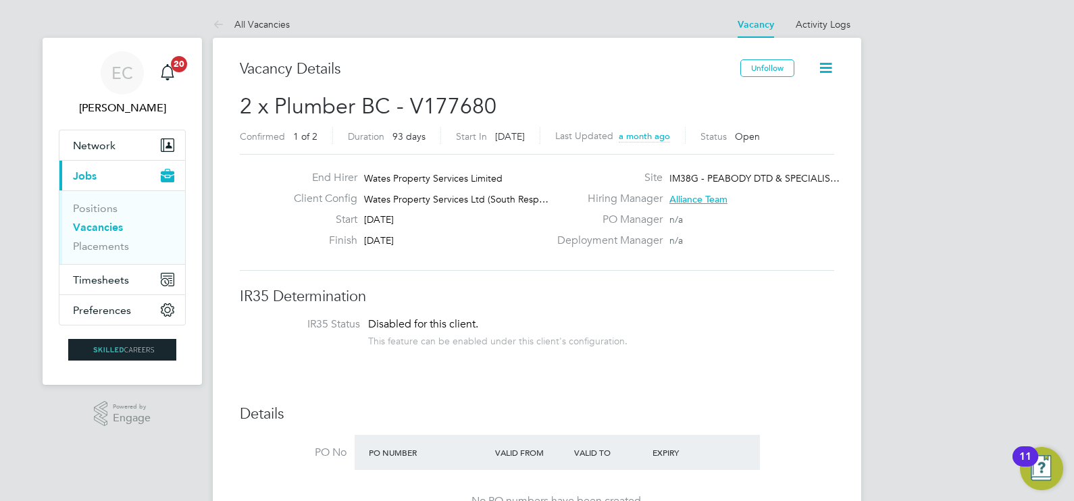
click at [115, 230] on link "Vacancies" at bounding box center [98, 227] width 50 height 13
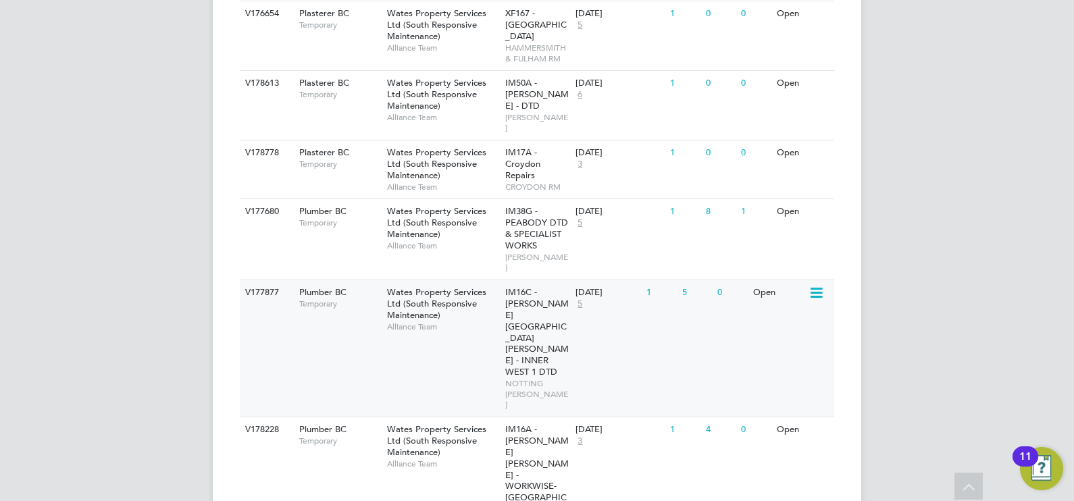
click at [477, 321] on span "Alliance Team" at bounding box center [442, 326] width 111 height 11
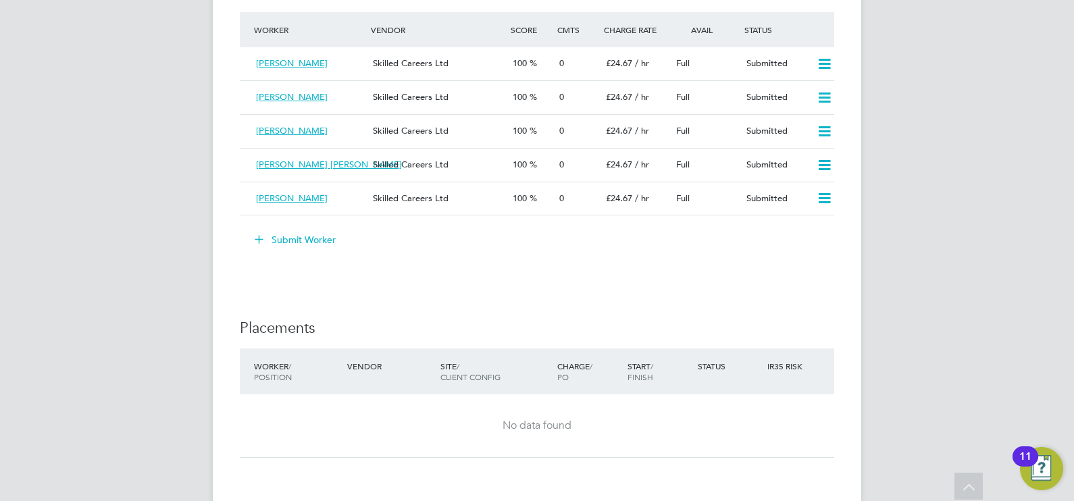
click at [318, 236] on button "Submit Worker" at bounding box center [295, 240] width 101 height 22
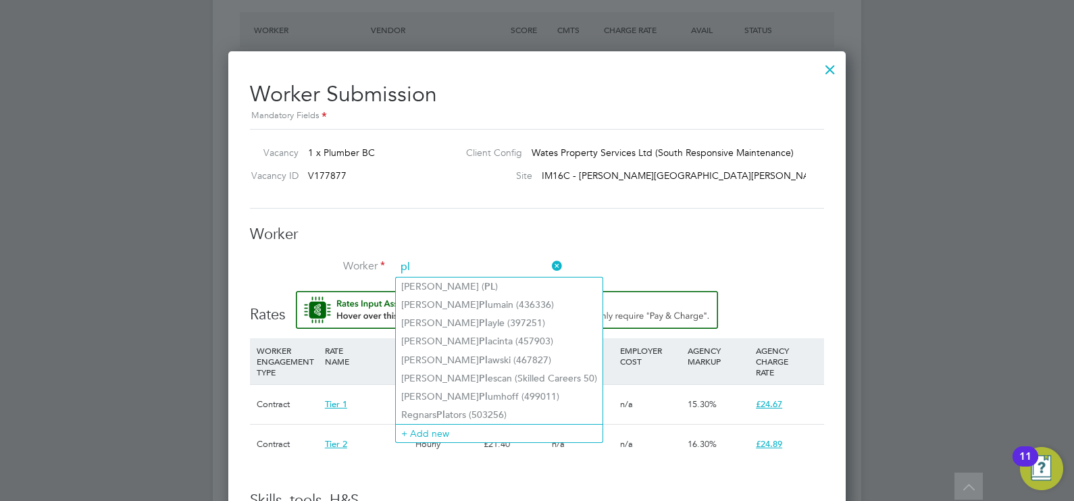
type input "p"
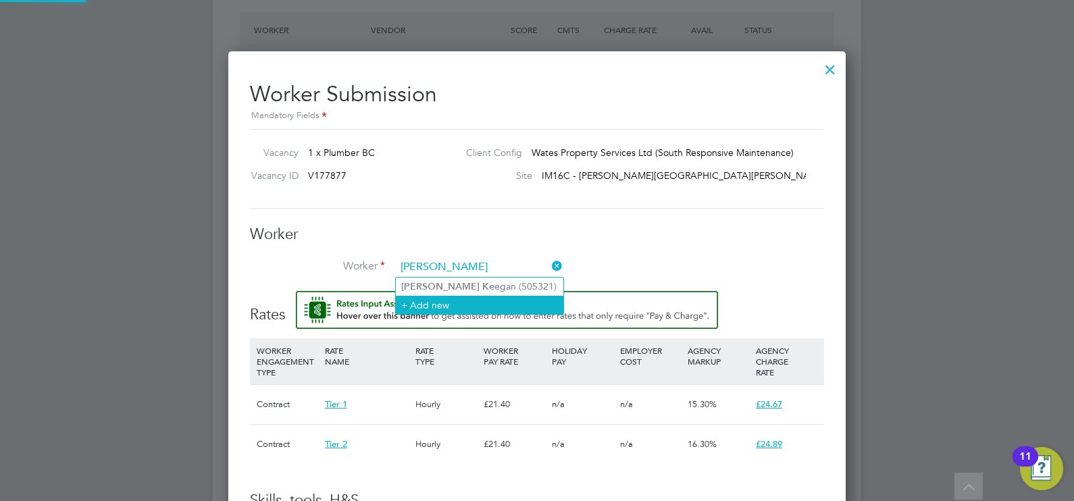
type input "[PERSON_NAME]"
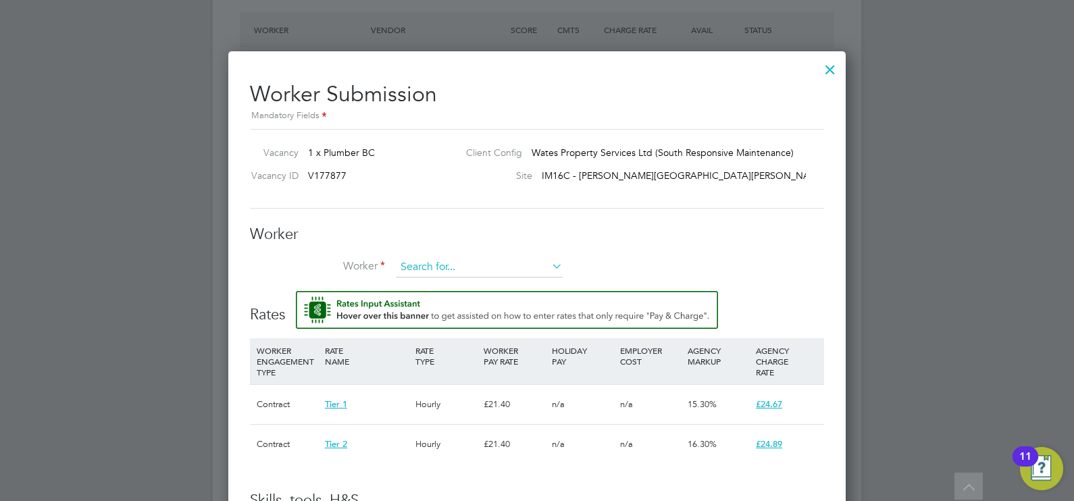
click at [456, 269] on input at bounding box center [479, 267] width 167 height 20
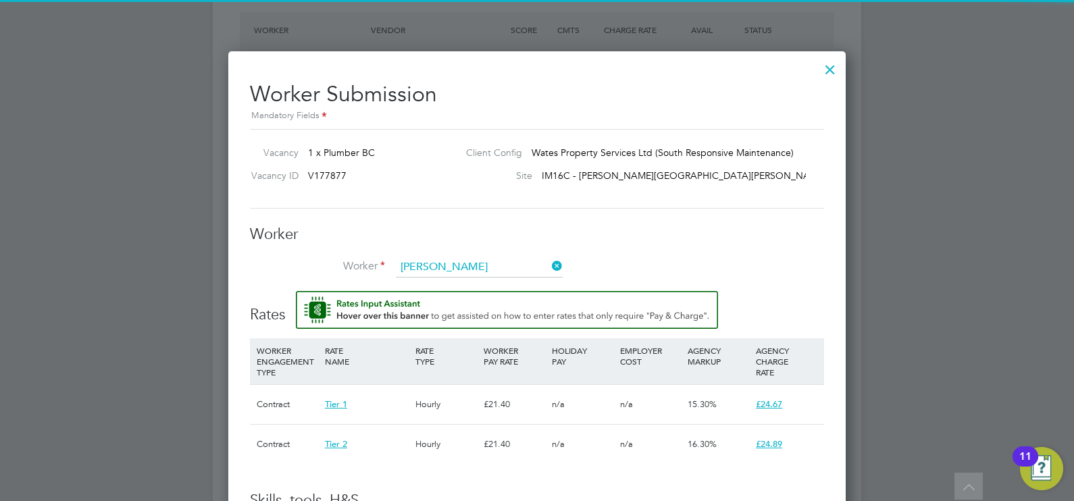
click at [453, 280] on li "Kevin Keeg an (505321)" at bounding box center [479, 287] width 167 height 18
type input "[PERSON_NAME] (505321)"
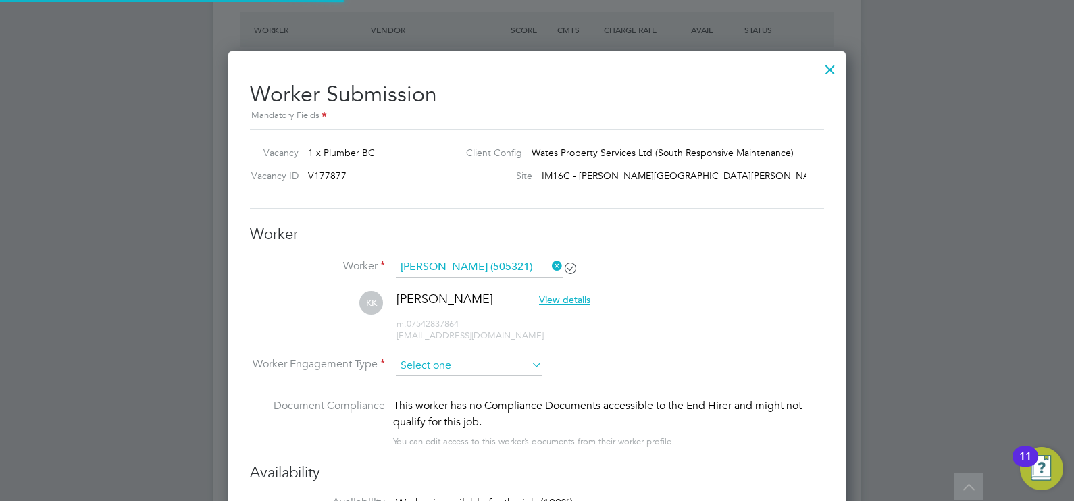
click at [428, 365] on input at bounding box center [469, 366] width 147 height 20
drag, startPoint x: 435, startPoint y: 379, endPoint x: 478, endPoint y: 338, distance: 59.7
click at [436, 380] on li "Contract" at bounding box center [469, 384] width 147 height 18
type input "Contract"
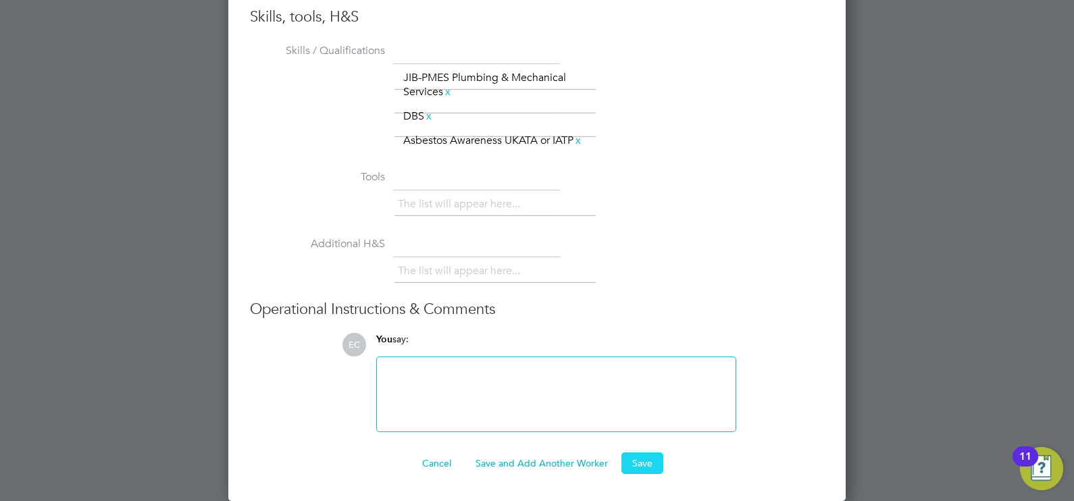
click at [660, 456] on button "Save" at bounding box center [642, 463] width 42 height 22
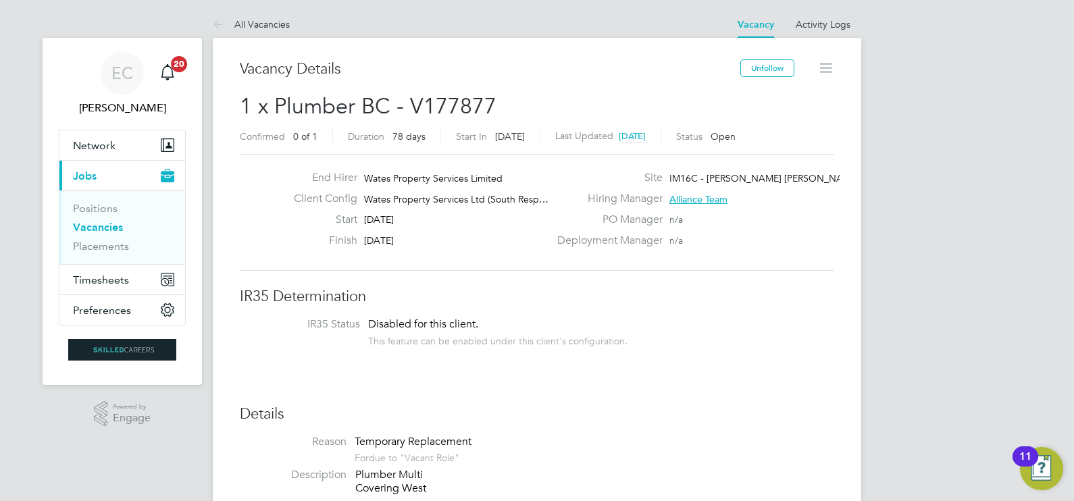
click at [101, 225] on link "Vacancies" at bounding box center [98, 227] width 50 height 13
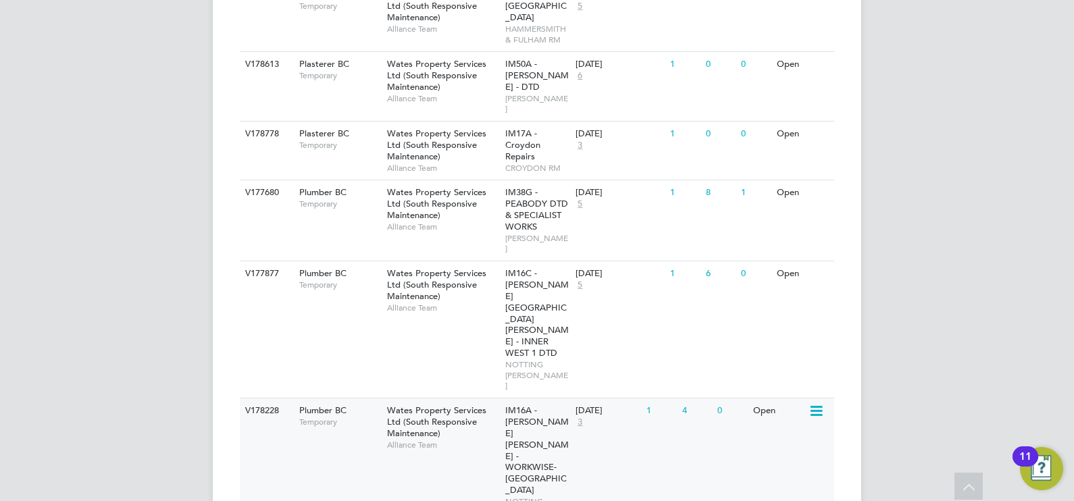
click at [547, 404] on span "IM16A - NOTT HILL - WORKWISE- North East" at bounding box center [536, 449] width 63 height 91
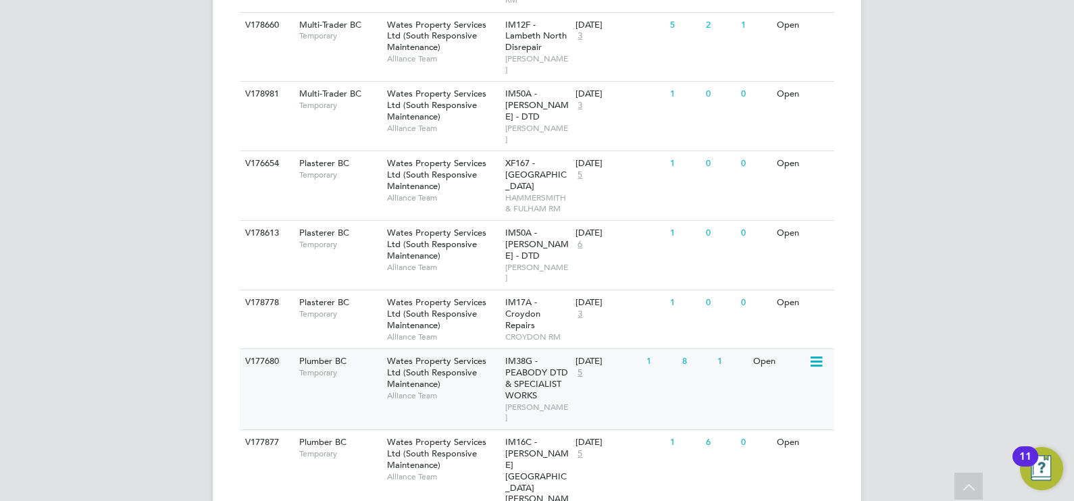
scroll to position [947, 0]
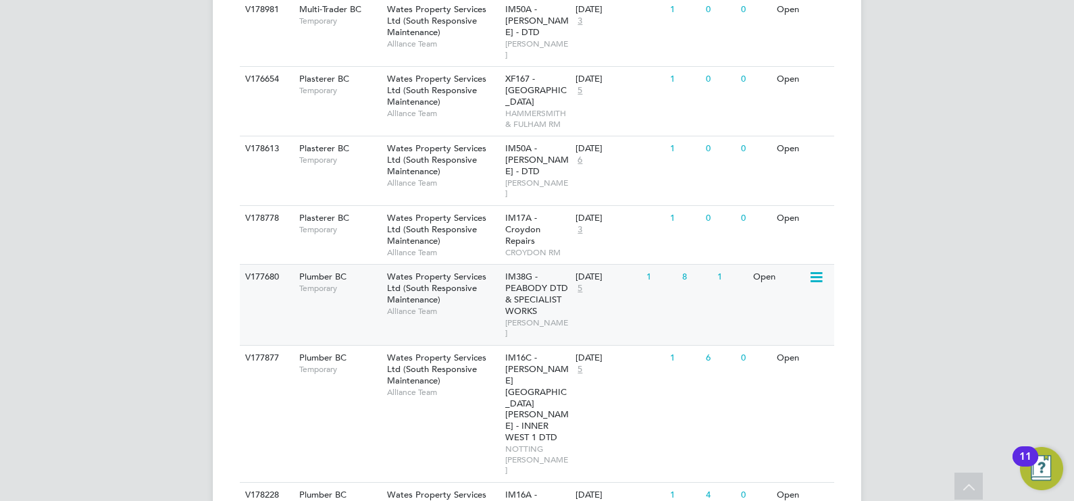
click at [479, 265] on div "Wates Property Services Ltd (South Responsive Maintenance) Alliance Team" at bounding box center [443, 294] width 118 height 58
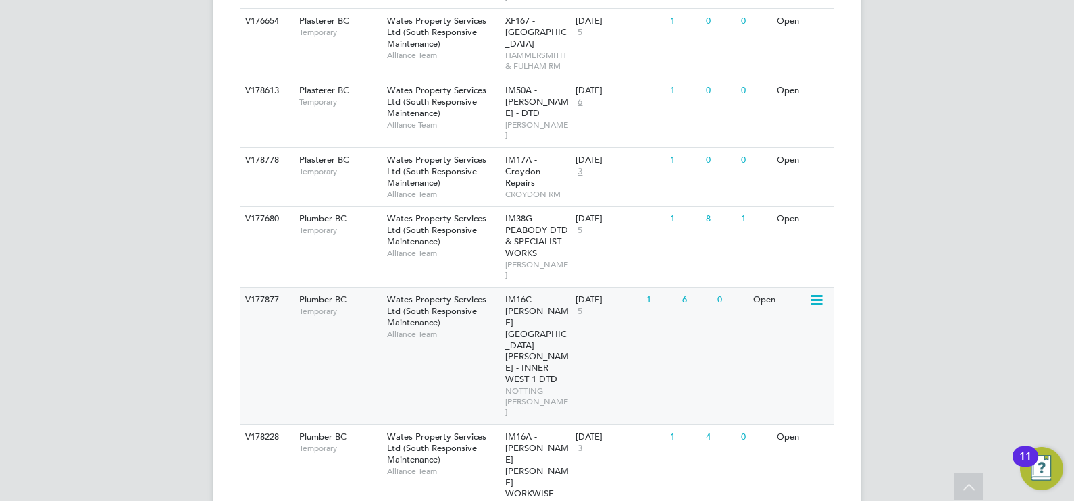
scroll to position [1032, 0]
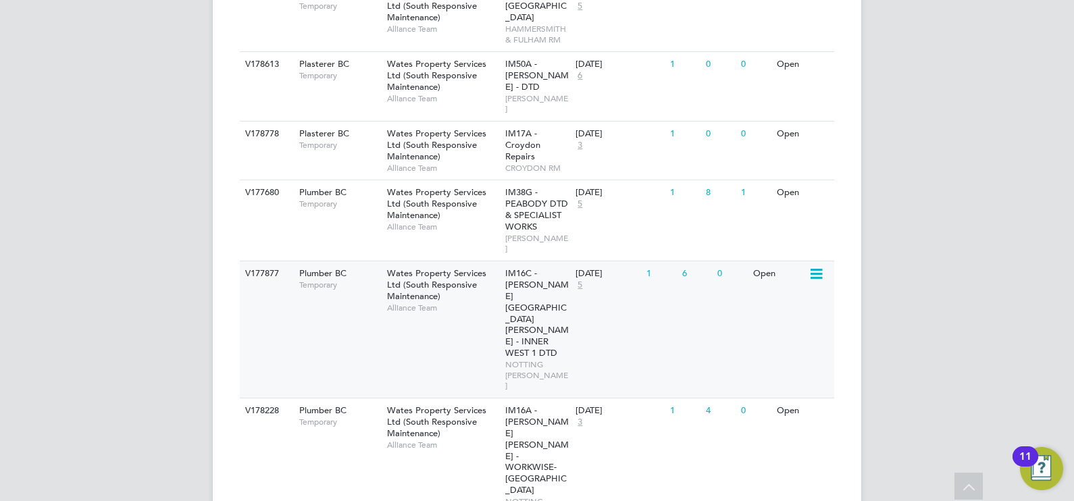
click at [481, 303] on span "Alliance Team" at bounding box center [442, 308] width 111 height 11
click at [567, 398] on div "IM16A - NOTT HILL - WORKWISE- North East NOTTING HILL RM" at bounding box center [537, 466] width 71 height 136
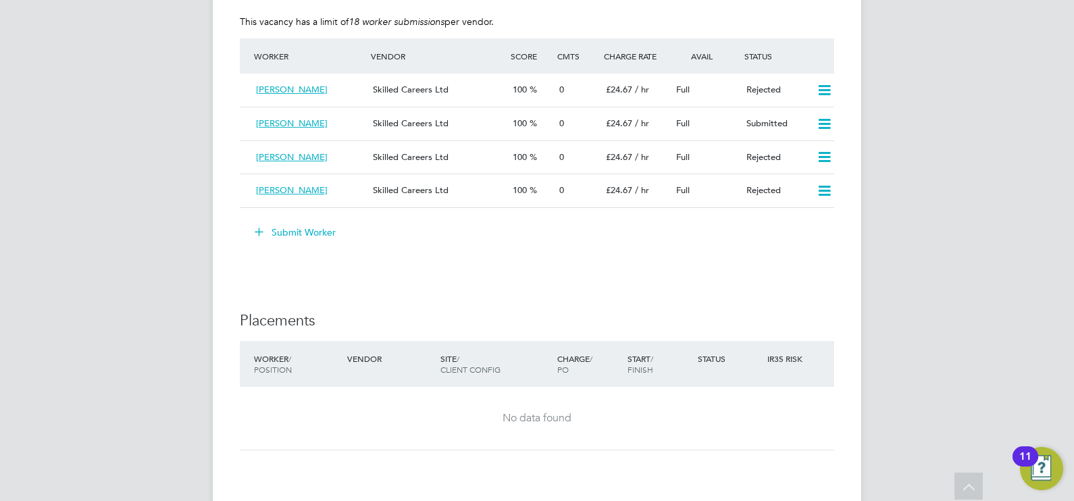
click at [306, 230] on button "Submit Worker" at bounding box center [295, 232] width 101 height 22
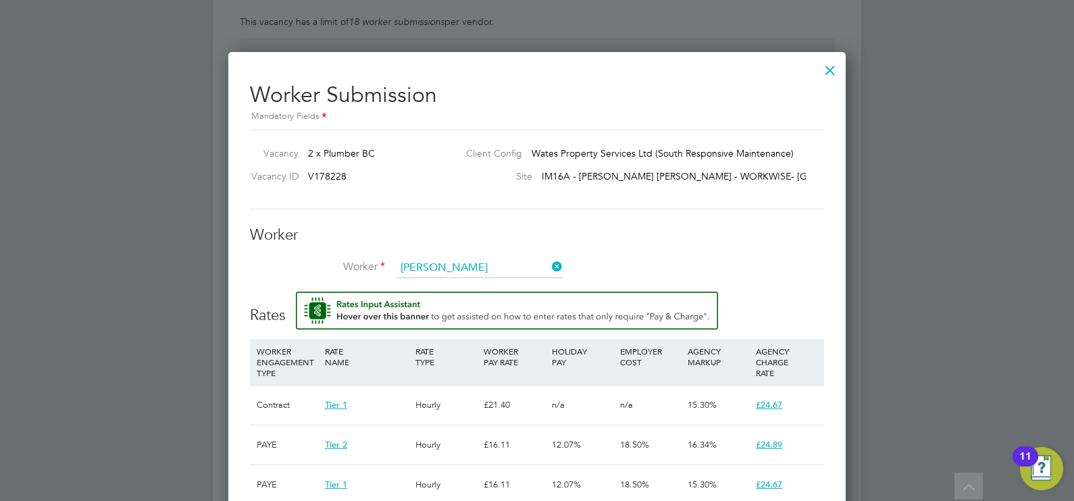
click at [482, 282] on b "Kee" at bounding box center [491, 287] width 18 height 11
type input "[PERSON_NAME] (505321)"
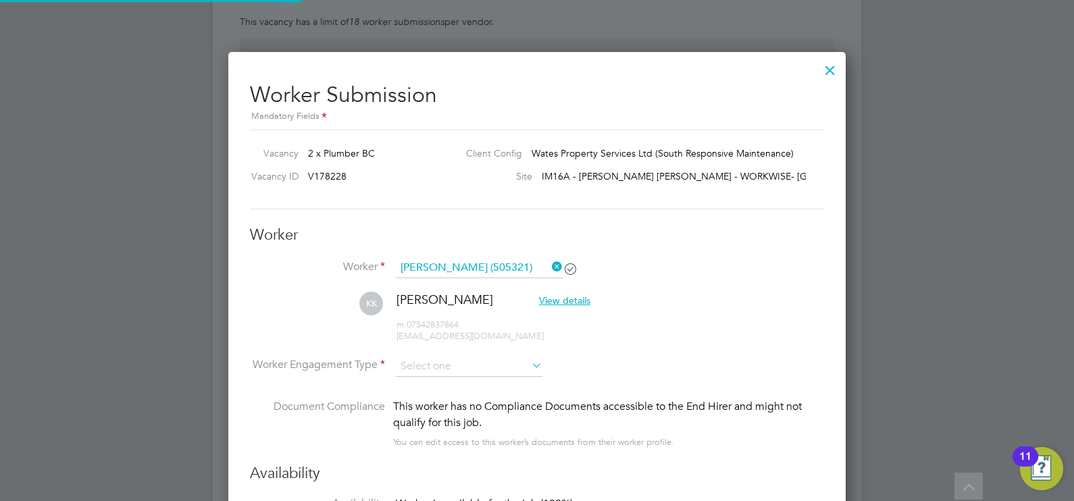
drag, startPoint x: 435, startPoint y: 361, endPoint x: 435, endPoint y: 389, distance: 27.7
click at [435, 363] on input at bounding box center [469, 367] width 147 height 20
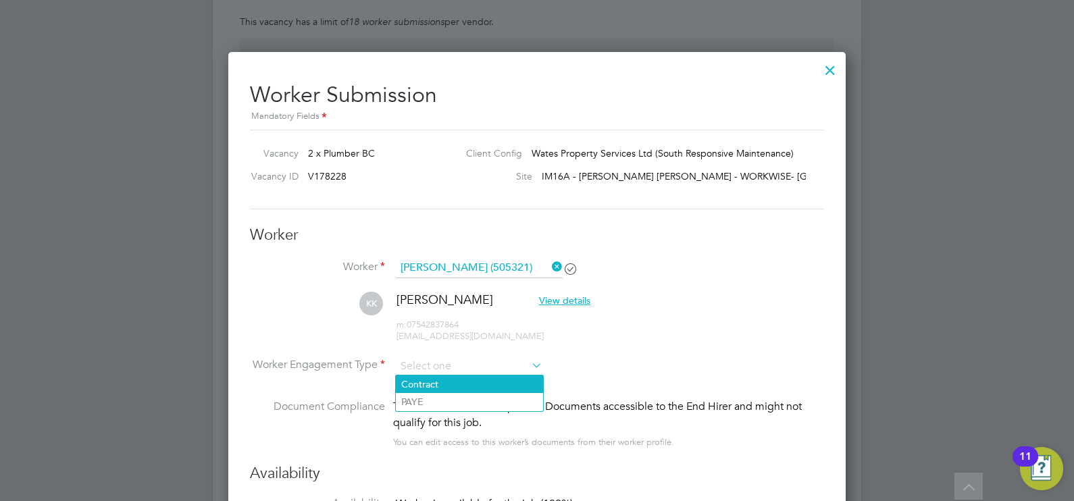
click at [435, 388] on li "Contract" at bounding box center [469, 384] width 147 height 18
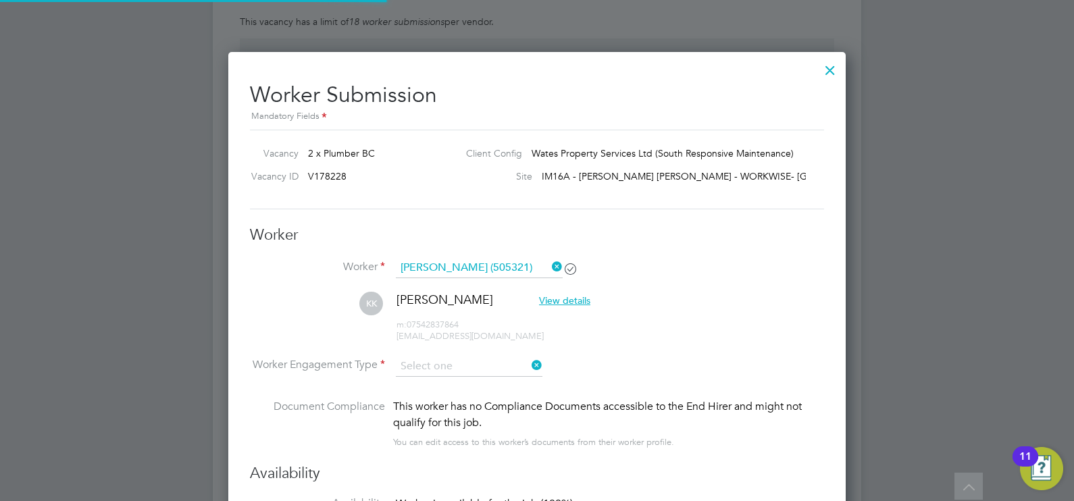
type input "Contract"
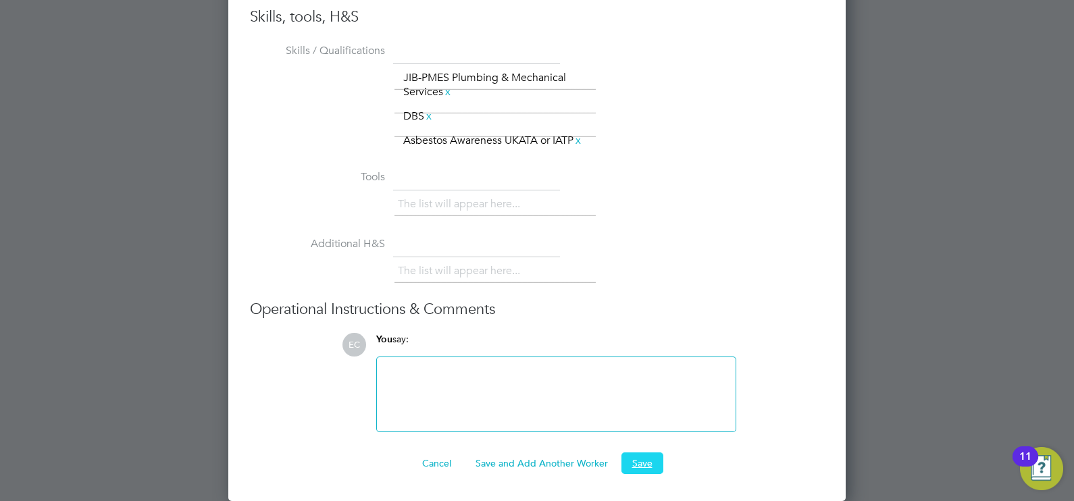
click at [639, 457] on button "Save" at bounding box center [642, 463] width 42 height 22
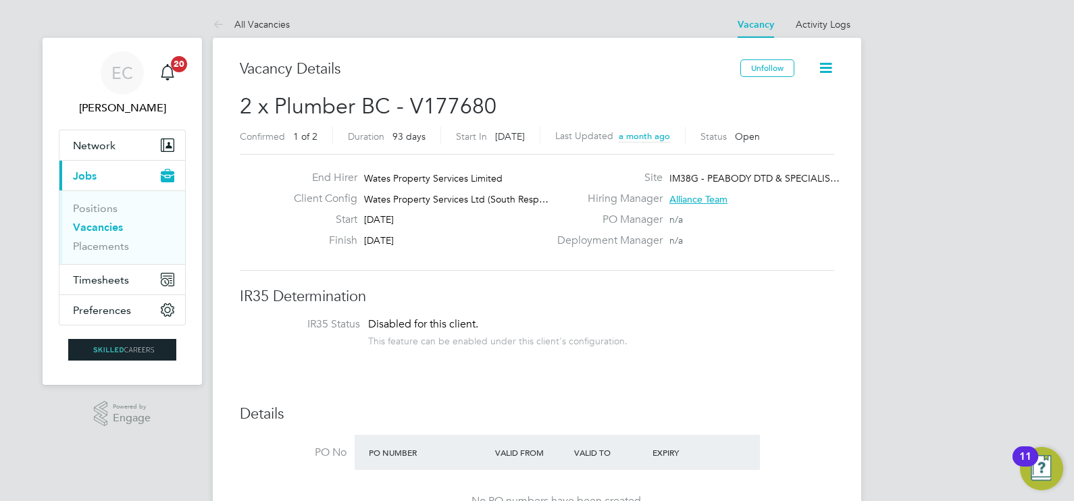
click at [453, 111] on span "2 x Plumber BC - V177680" at bounding box center [368, 106] width 257 height 26
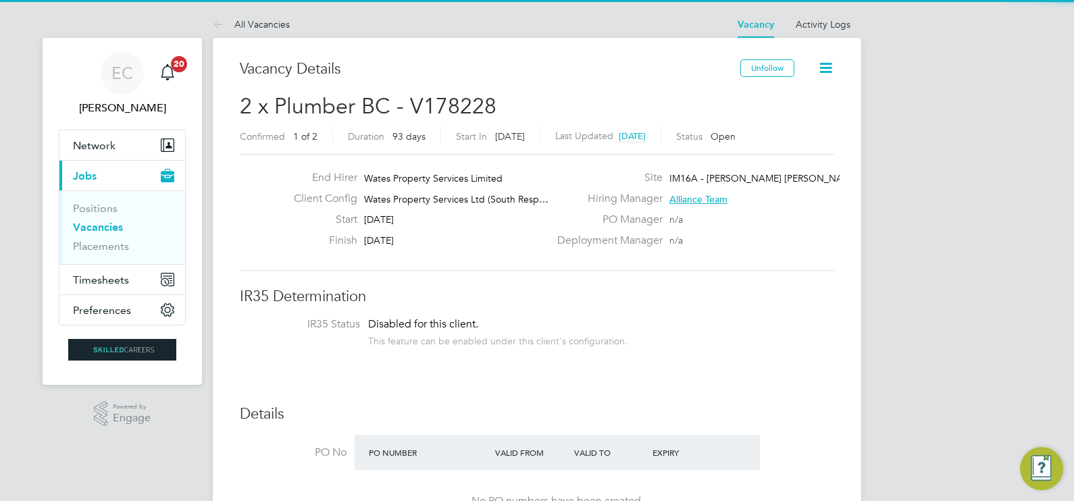
click at [476, 113] on span "2 x Plumber BC - V178228" at bounding box center [368, 106] width 257 height 26
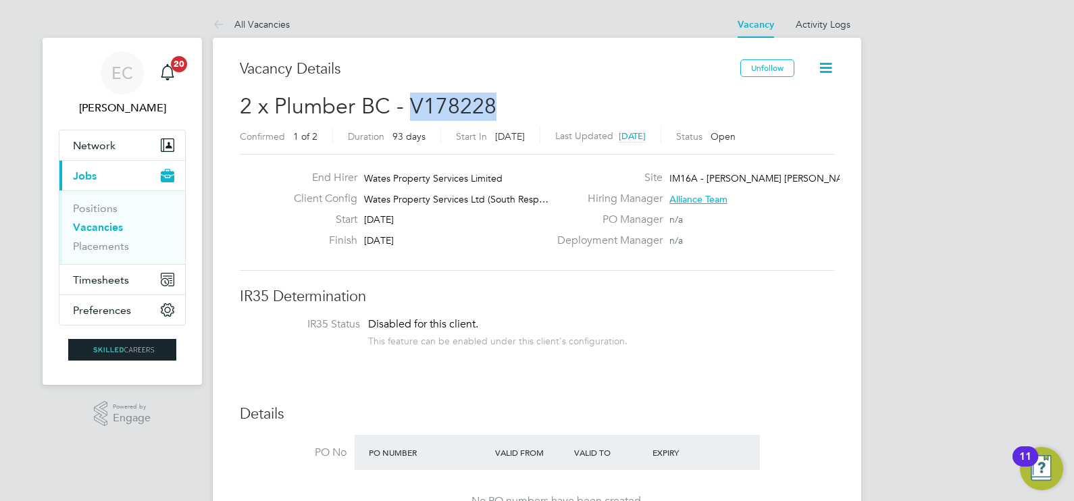
copy span "V178228"
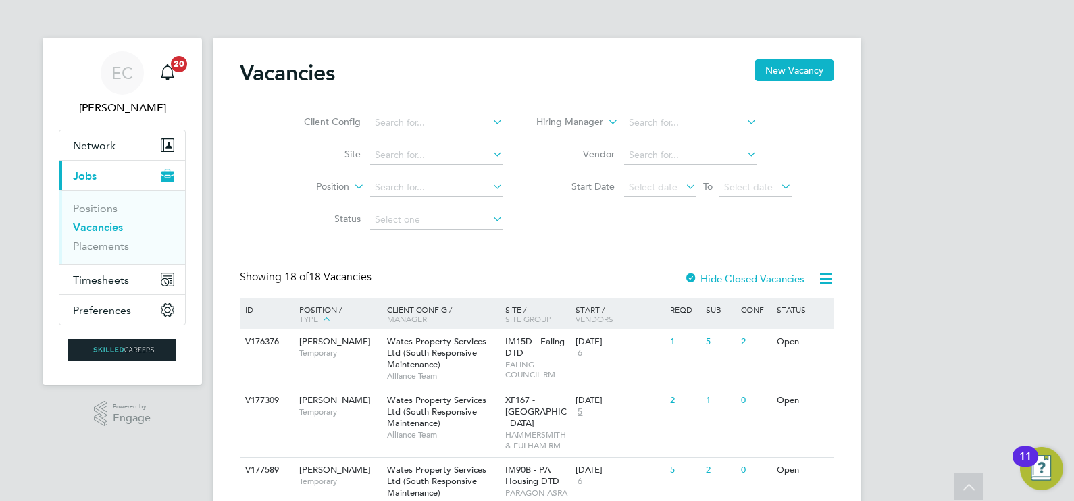
scroll to position [928, 0]
